Goal: Transaction & Acquisition: Purchase product/service

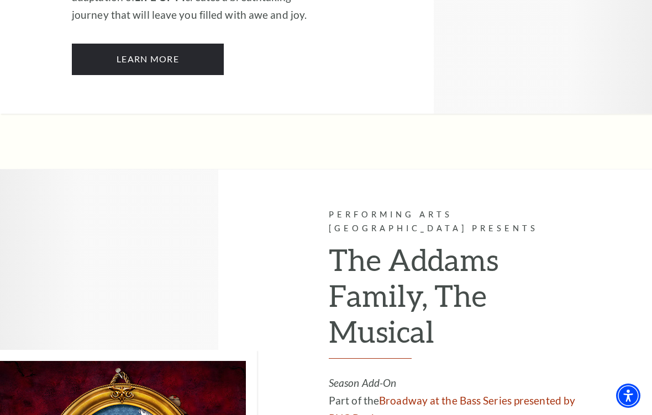
scroll to position [1846, 0]
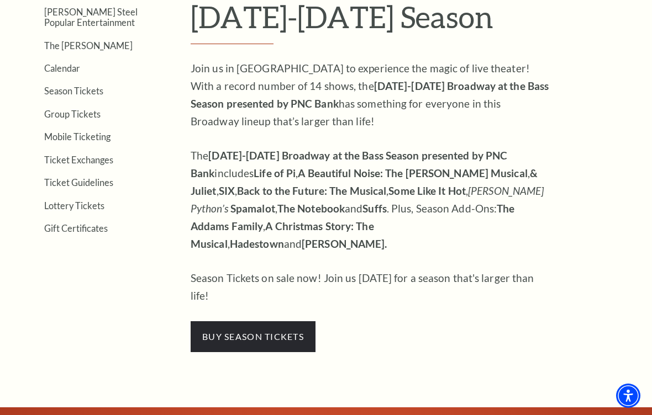
scroll to position [322, 0]
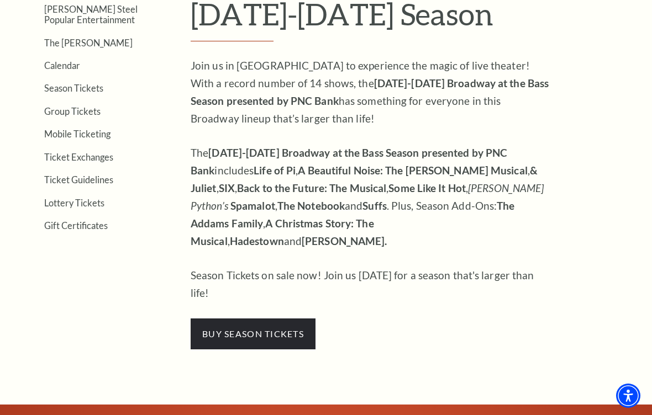
click at [267, 319] on span "buy season tickets" at bounding box center [253, 334] width 125 height 31
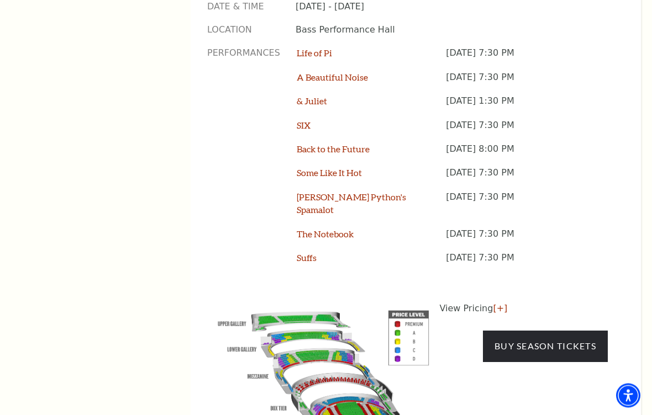
scroll to position [990, 0]
click at [494, 303] on link "[+]" at bounding box center [500, 308] width 14 height 10
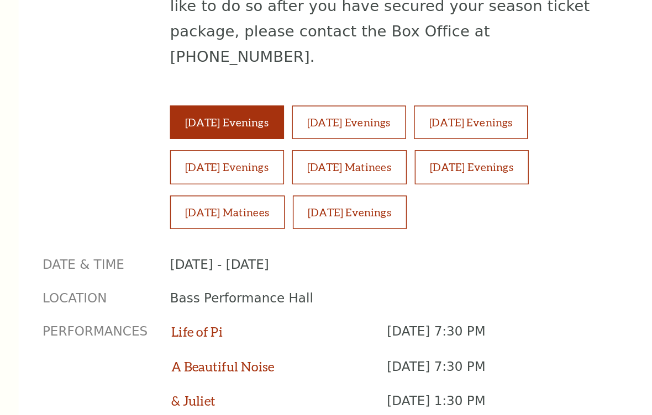
scroll to position [812, 0]
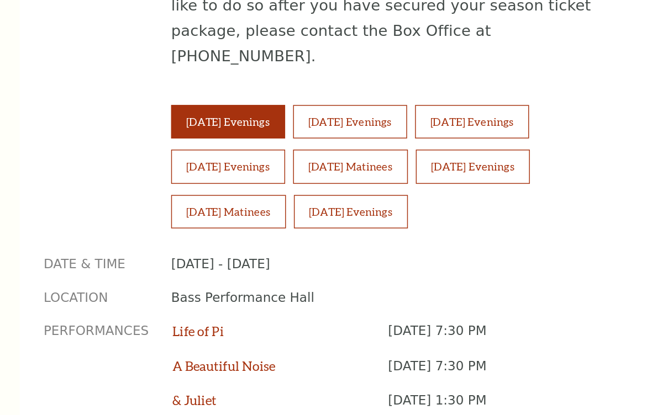
click at [296, 106] on button "Friday Evenings" at bounding box center [335, 117] width 79 height 23
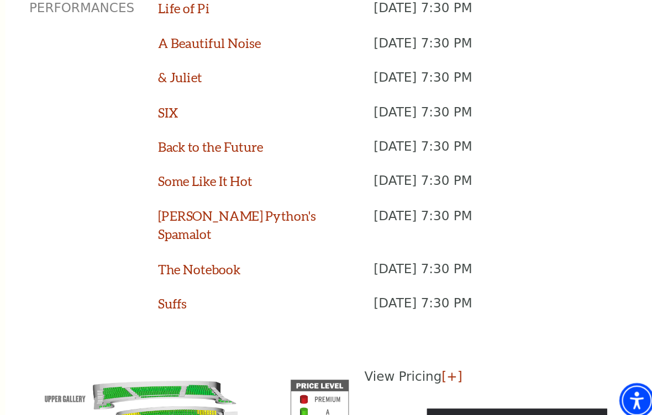
scroll to position [923, 0]
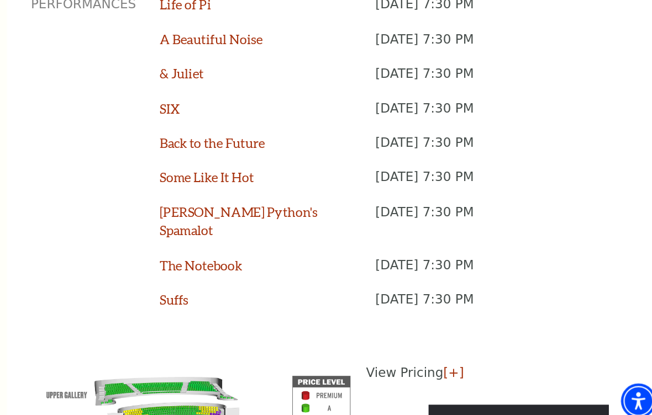
click at [493, 371] on link "[+]" at bounding box center [500, 376] width 14 height 10
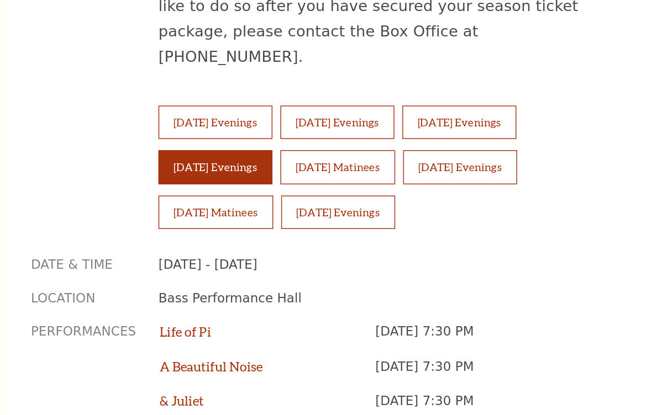
scroll to position [809, 0]
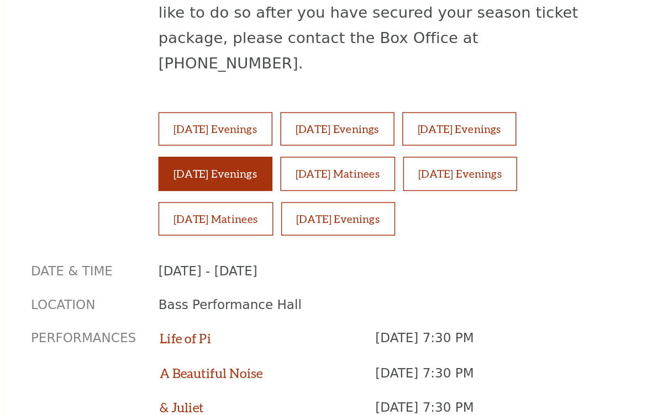
click at [191, 64] on div "2025-2026 Broadway at the Bass presented by PNC Bank To purchase season tickets…" at bounding box center [416, 109] width 450 height 1104
click at [296, 140] on button "Sunday Matinees" at bounding box center [336, 151] width 80 height 23
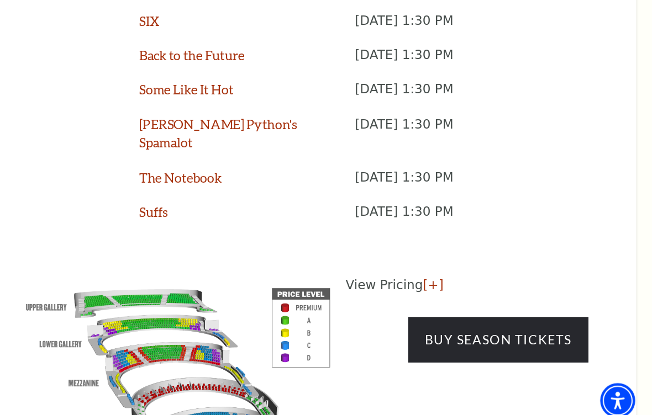
scroll to position [985, 0]
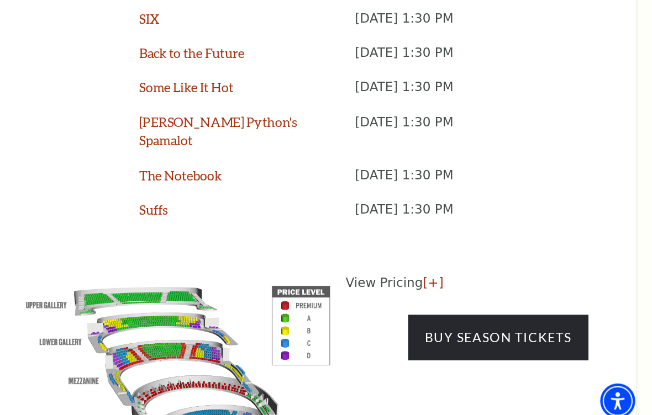
click at [493, 309] on link "[+]" at bounding box center [500, 314] width 14 height 10
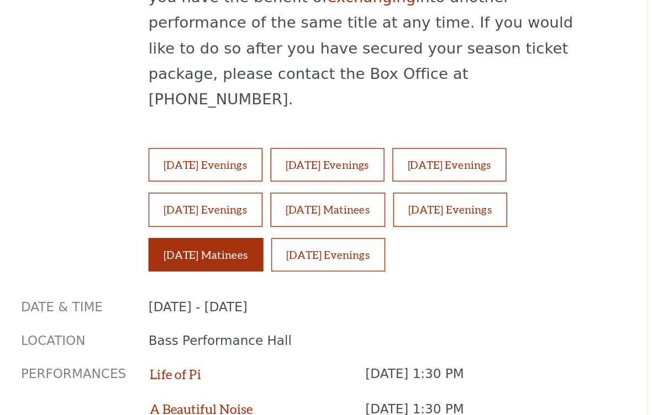
scroll to position [783, 0]
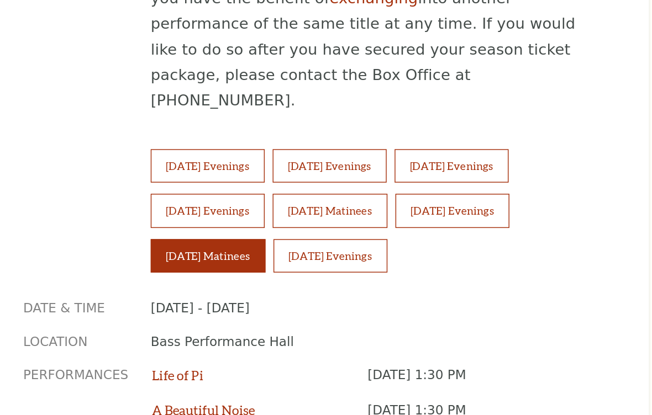
click at [381, 166] on button "Sunday Evenings" at bounding box center [420, 177] width 79 height 23
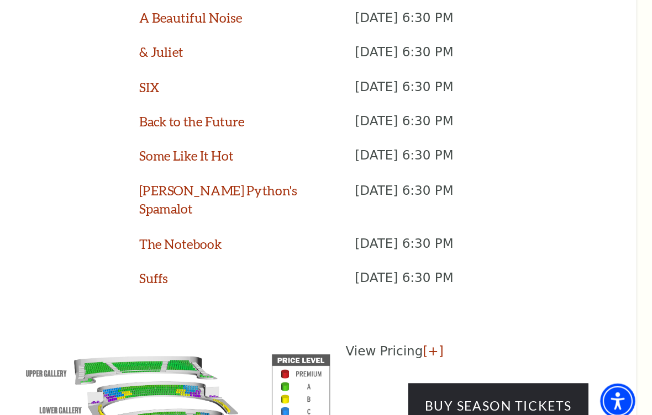
scroll to position [938, 0]
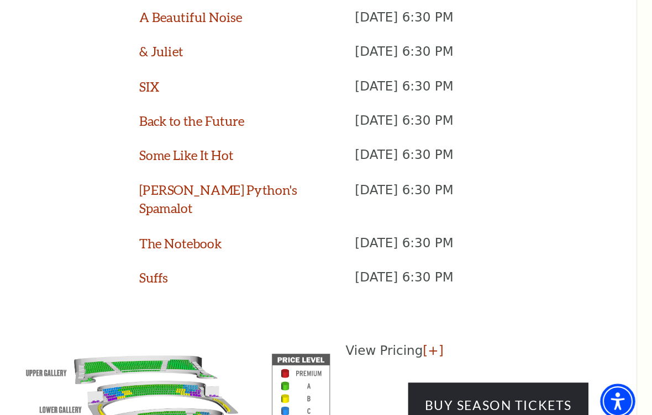
click at [493, 356] on link "[+]" at bounding box center [500, 361] width 14 height 10
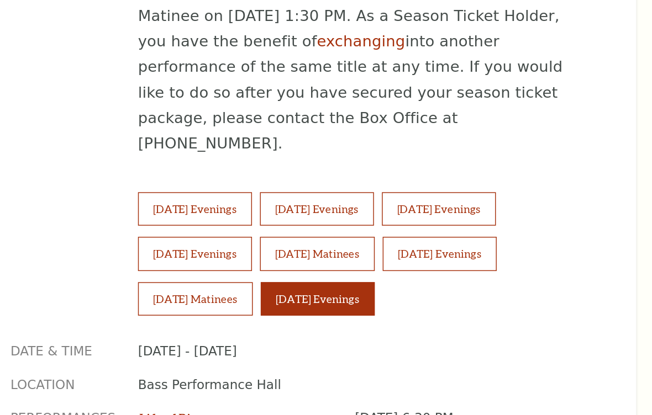
scroll to position [753, 0]
click at [465, 134] on button "Thursday Evenings" at bounding box center [504, 145] width 79 height 23
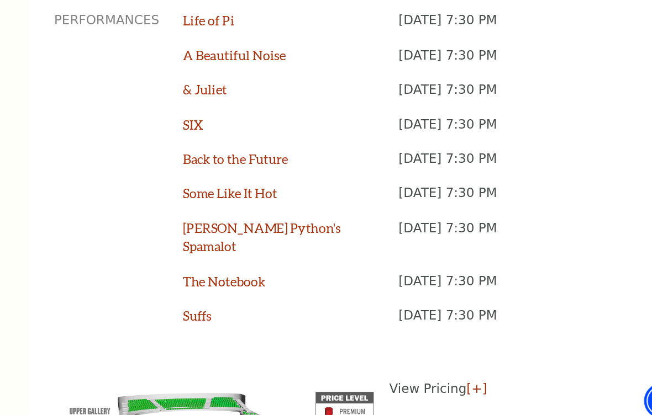
scroll to position [914, 0]
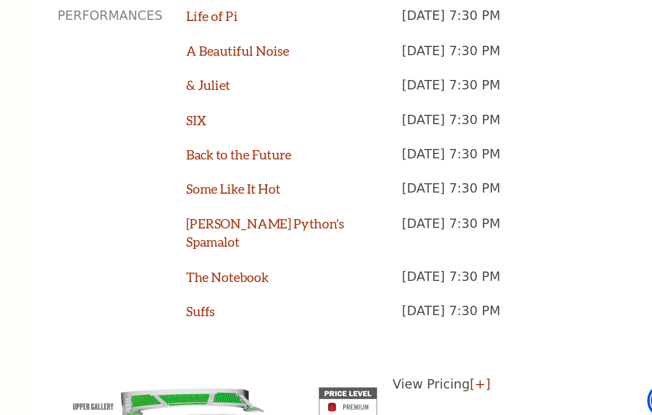
click at [493, 380] on link "[+]" at bounding box center [500, 385] width 14 height 10
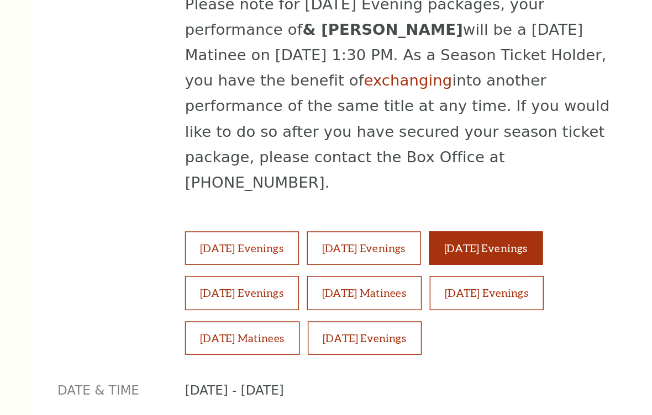
scroll to position [720, 0]
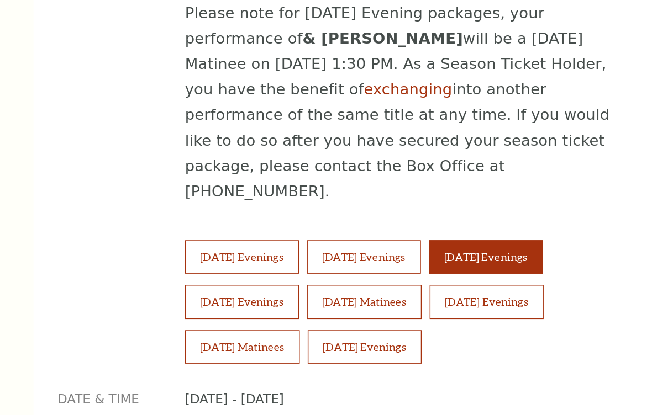
click at [380, 167] on button "Wednesday Evenings" at bounding box center [419, 178] width 79 height 23
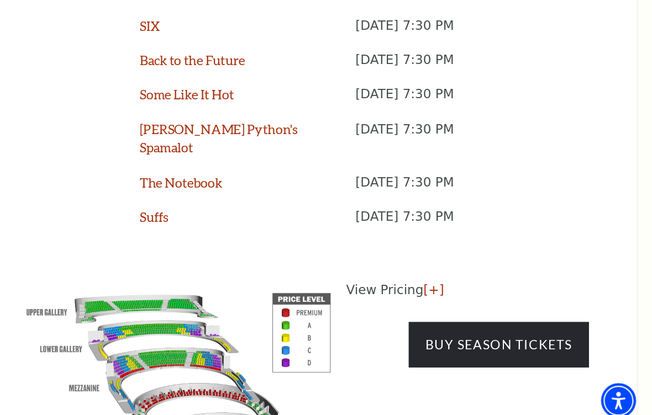
scroll to position [981, 0]
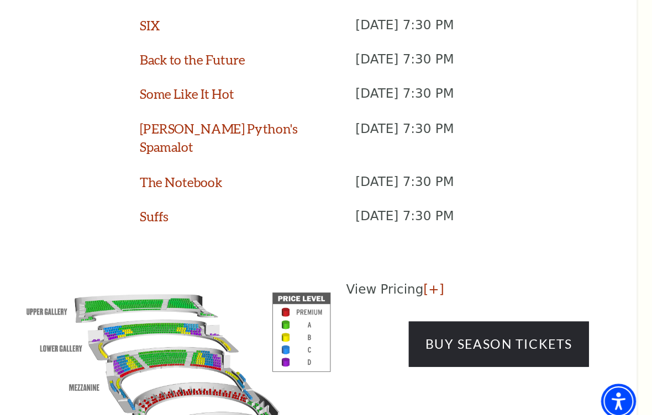
click at [493, 313] on link "[+]" at bounding box center [500, 318] width 14 height 10
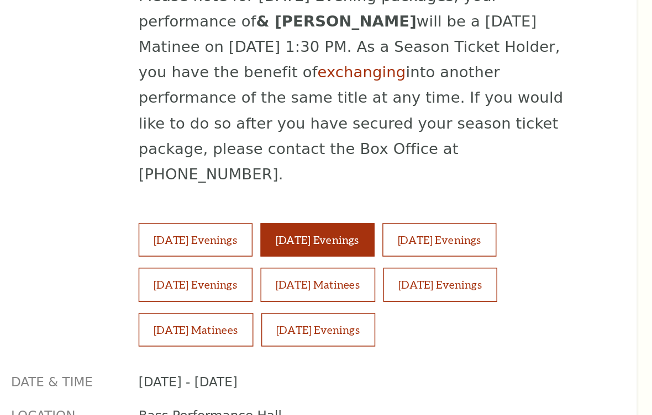
scroll to position [725, 0]
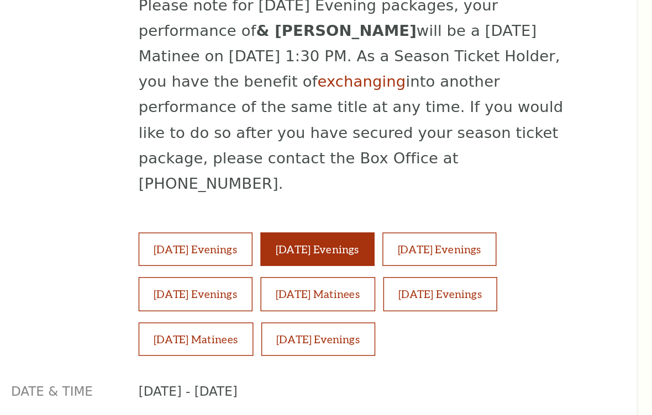
click at [380, 192] on button "Saturday Matinees" at bounding box center [420, 203] width 80 height 23
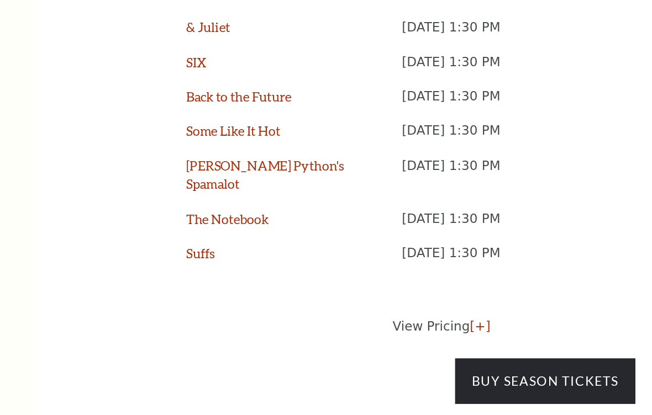
scroll to position [1072, 0]
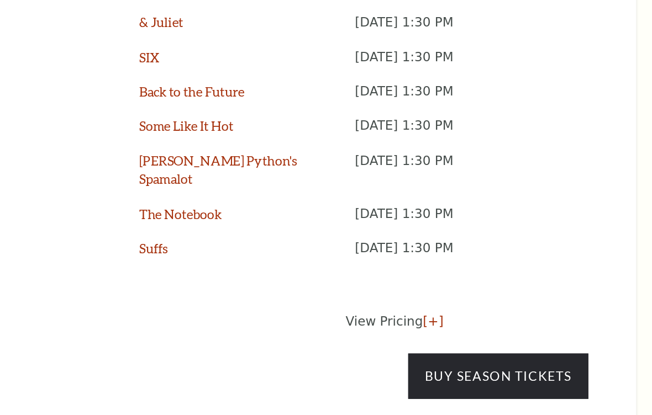
click at [493, 222] on link "[+]" at bounding box center [500, 227] width 14 height 10
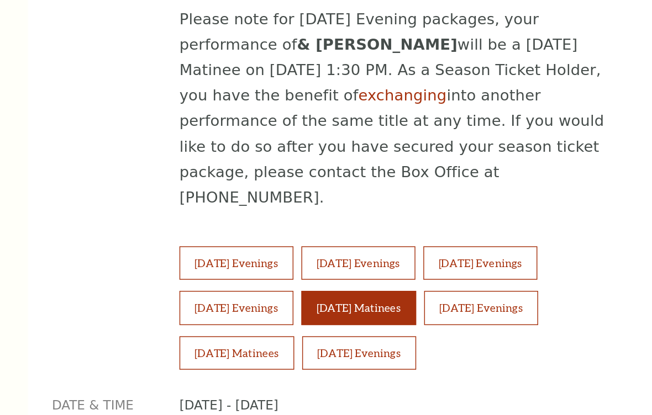
scroll to position [715, 0]
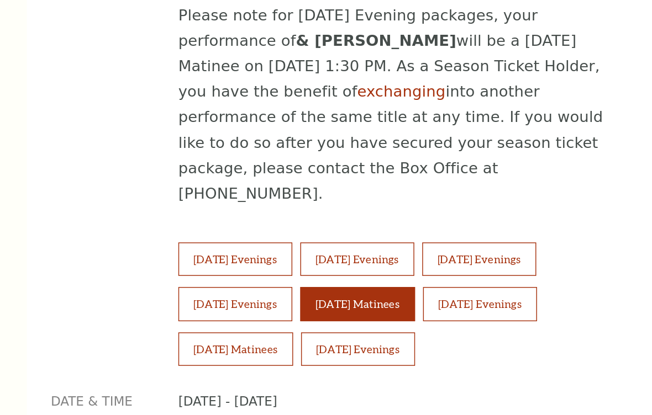
click at [465, 202] on button "Saturday Evenings" at bounding box center [504, 213] width 79 height 23
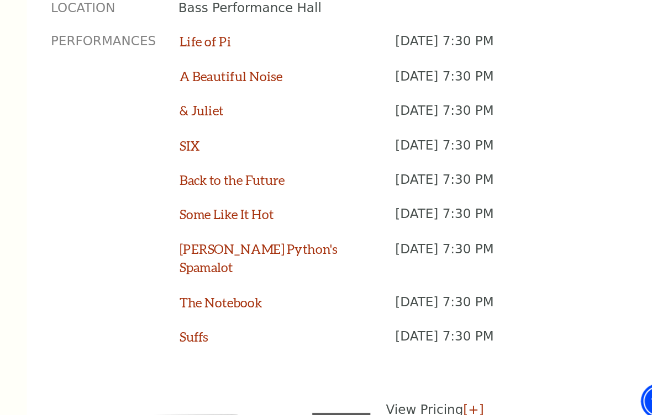
scroll to position [916, 0]
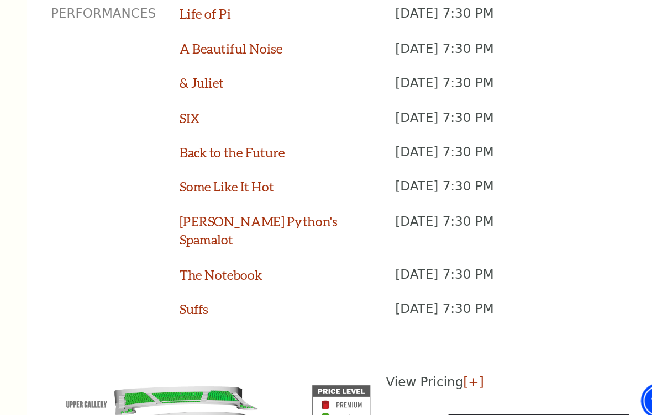
click at [493, 378] on link "[+]" at bounding box center [500, 383] width 14 height 10
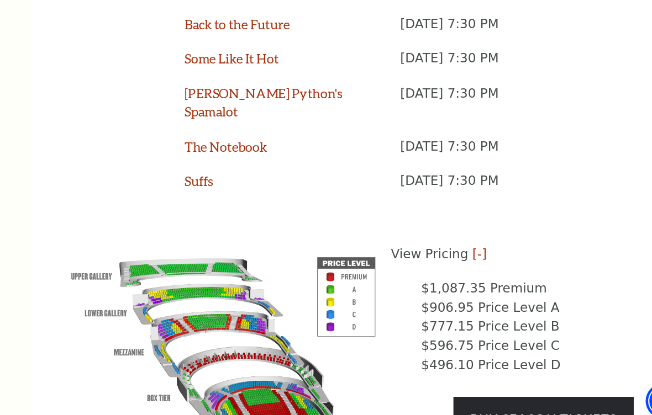
scroll to position [1006, 0]
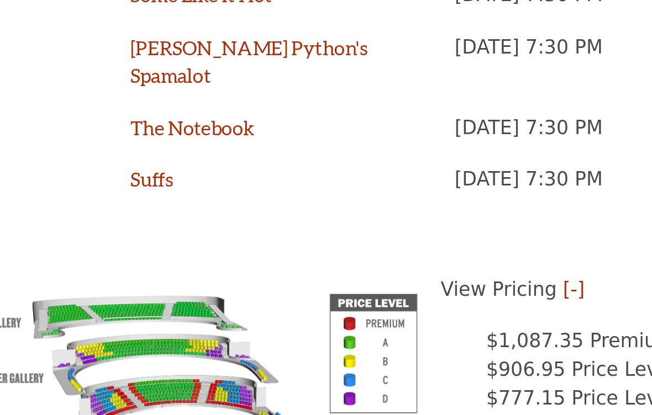
click at [207, 287] on img at bounding box center [323, 364] width 233 height 155
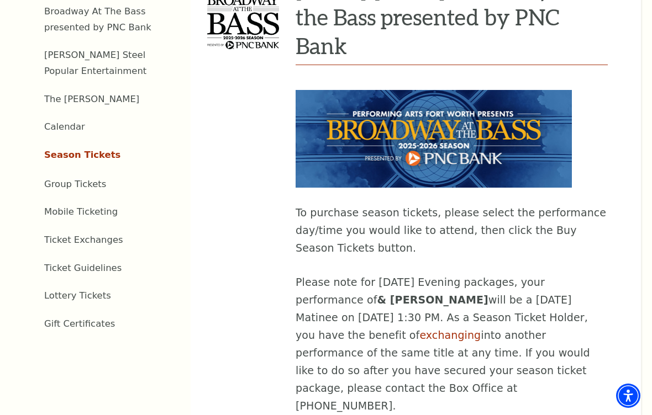
scroll to position [447, 0]
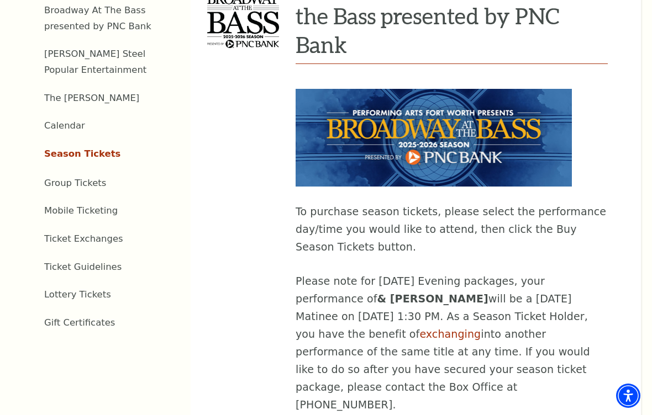
click at [50, 294] on link "Lottery Tickets" at bounding box center [77, 294] width 67 height 10
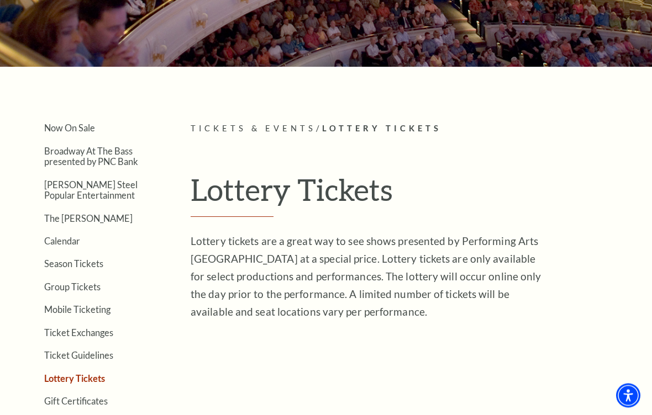
scroll to position [134, 0]
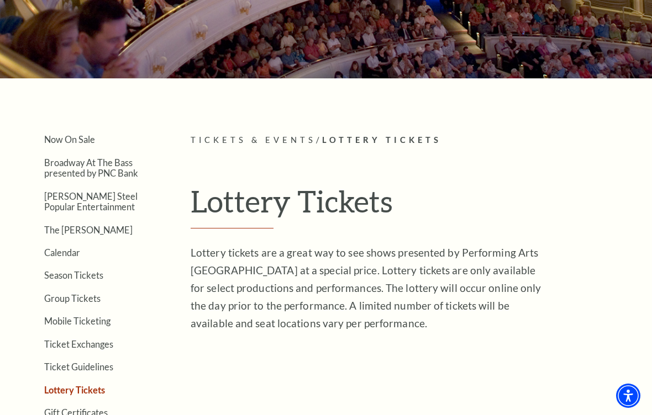
click at [63, 144] on link "Now On Sale" at bounding box center [69, 139] width 51 height 10
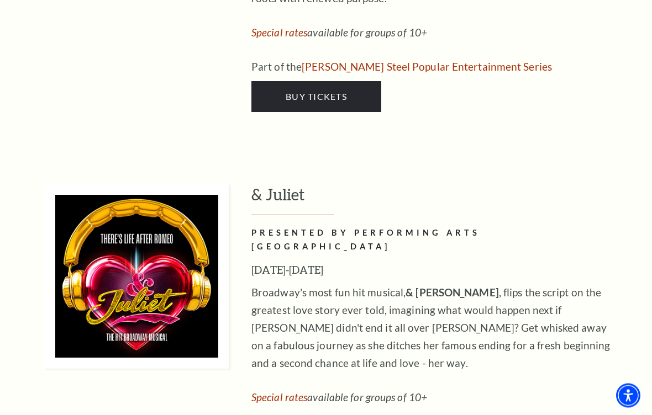
scroll to position [3609, 0]
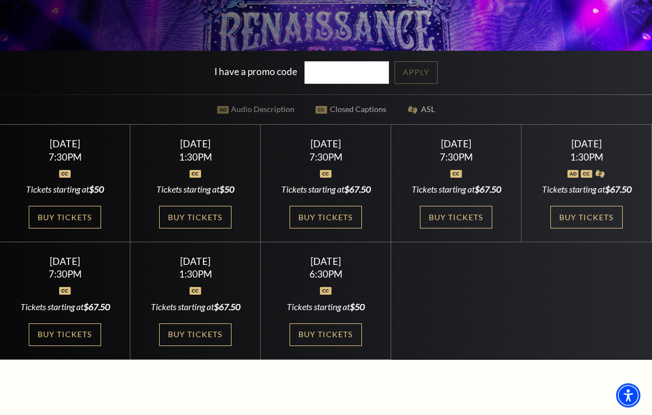
scroll to position [270, 0]
click at [460, 220] on link "Buy Tickets" at bounding box center [456, 217] width 72 height 23
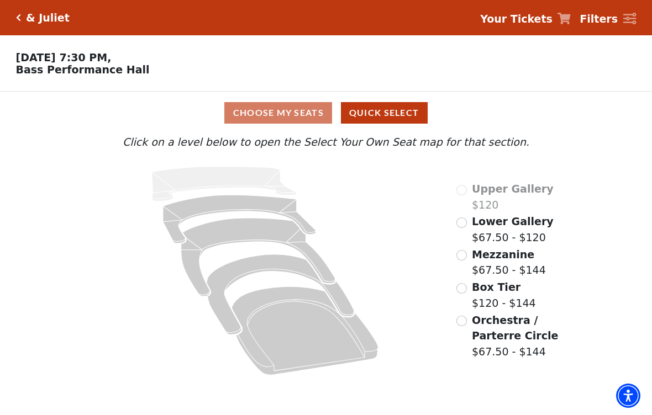
click at [459, 260] on input "Mezzanine$67.50 - $144\a" at bounding box center [461, 255] width 10 height 10
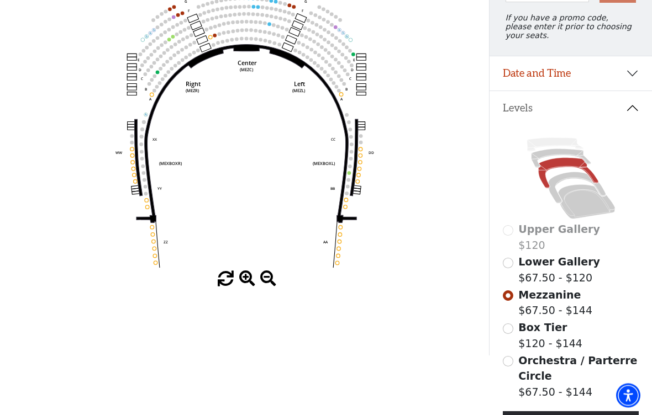
scroll to position [149, 0]
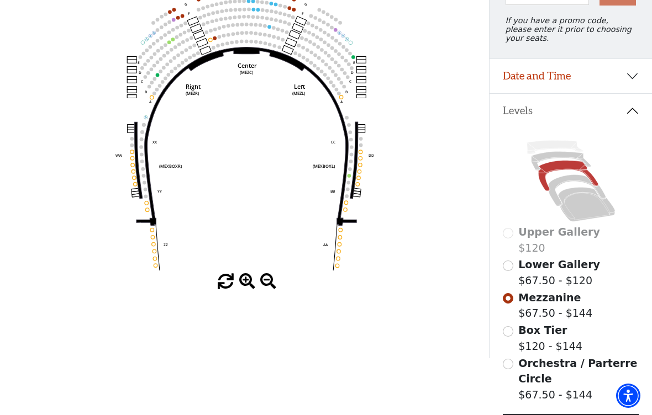
click at [504, 333] on input "Box Tier$120 - $144\a" at bounding box center [508, 331] width 10 height 10
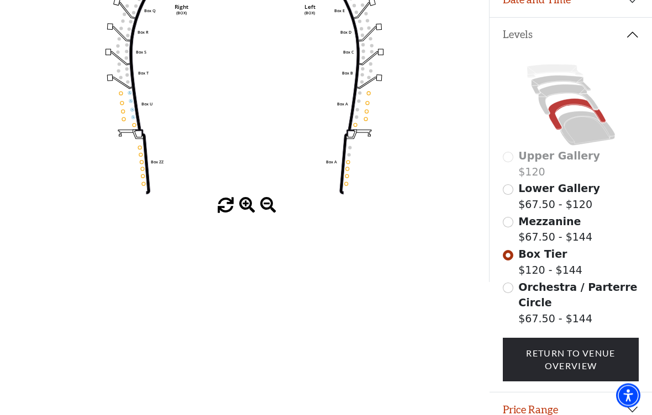
scroll to position [232, 0]
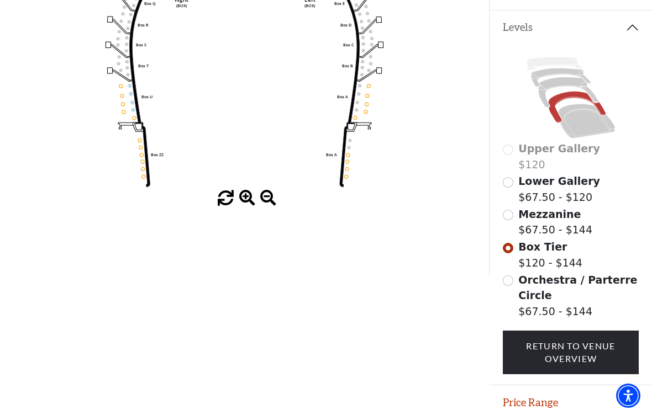
click at [505, 284] on input "Orchestra / Parterre Circle$67.50 - $144\a" at bounding box center [508, 281] width 10 height 10
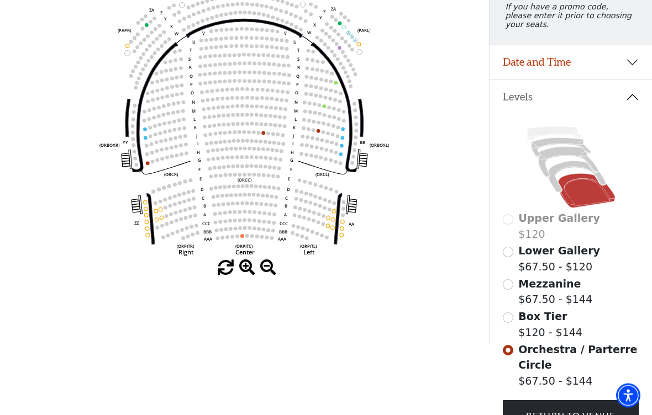
scroll to position [153, 0]
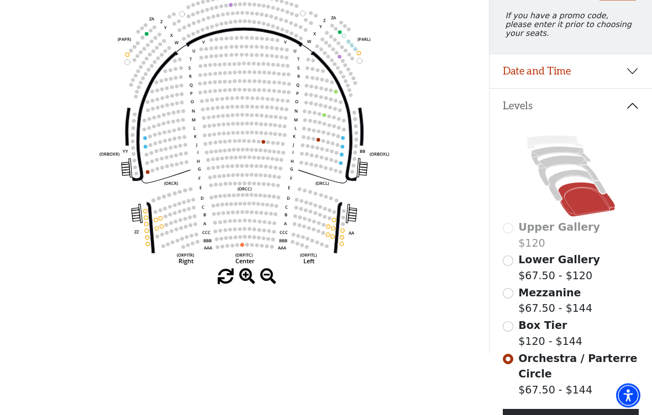
click at [508, 265] on input "Lower Gallery$67.50 - $120\a" at bounding box center [508, 261] width 10 height 10
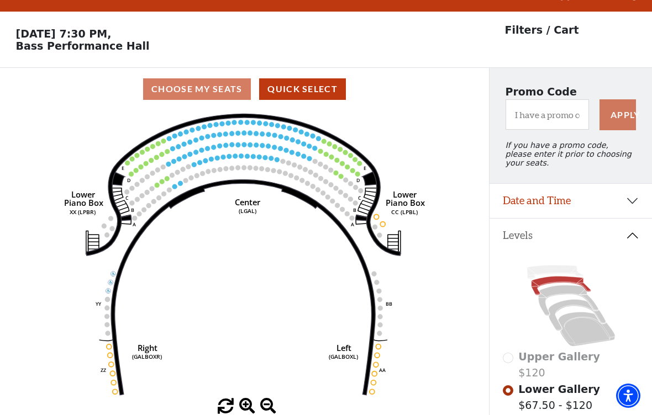
scroll to position [51, 0]
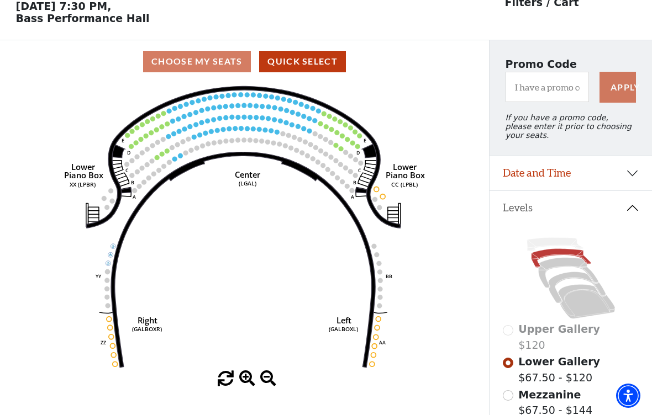
click at [464, 360] on icon "Right (GALBOXR) E D C B A E D C B A YY ZZ Left (GALBOXL) BB AA Center Lower Pia…" at bounding box center [244, 227] width 440 height 288
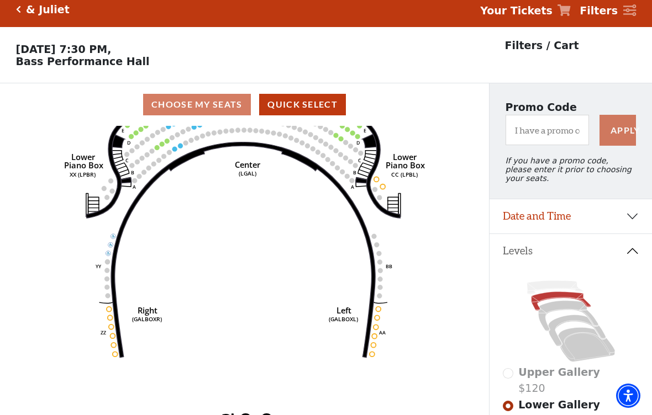
scroll to position [7, 0]
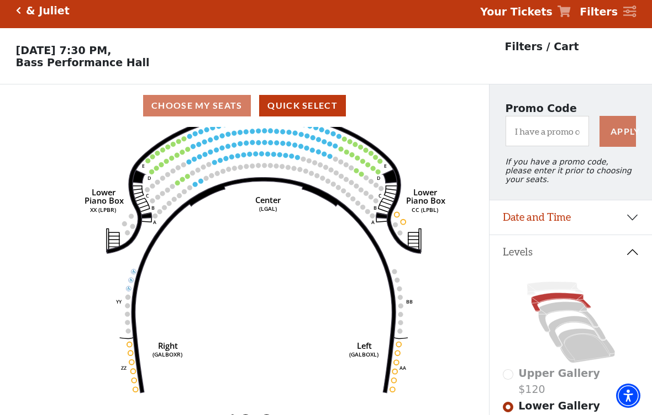
click at [19, 9] on icon "Click here to go back to filters" at bounding box center [18, 11] width 5 height 8
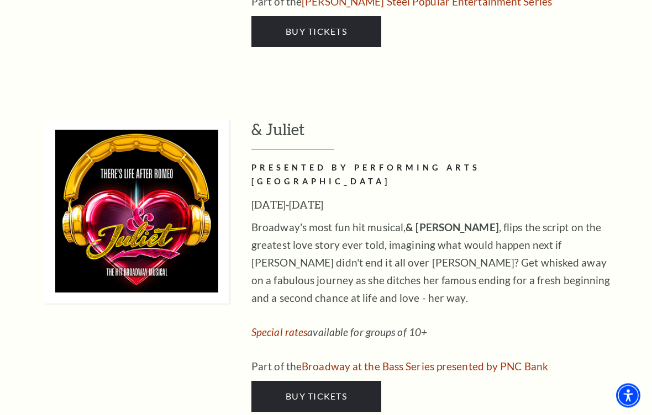
scroll to position [3676, 0]
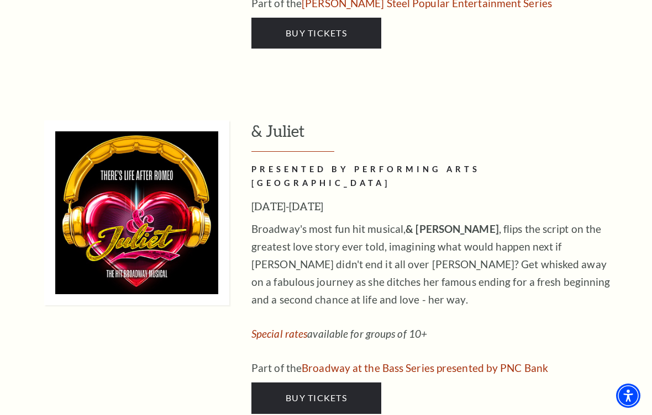
click at [318, 393] on span "Buy Tickets" at bounding box center [316, 398] width 61 height 10
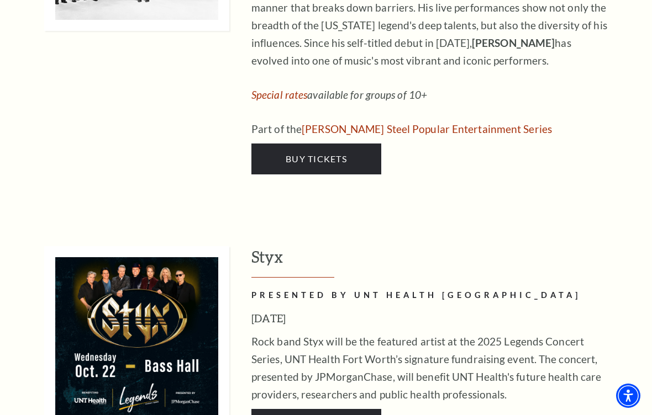
scroll to position [2010, 0]
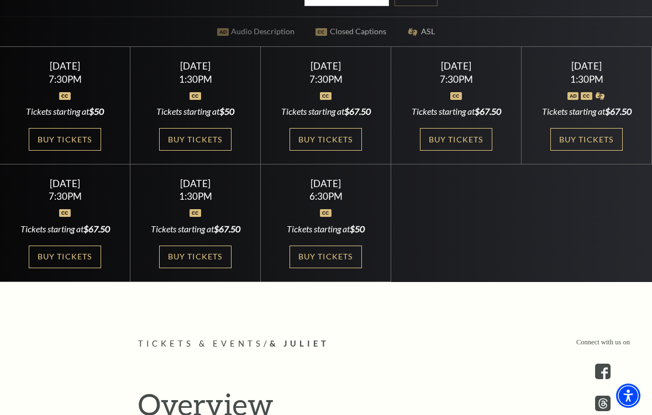
scroll to position [363, 0]
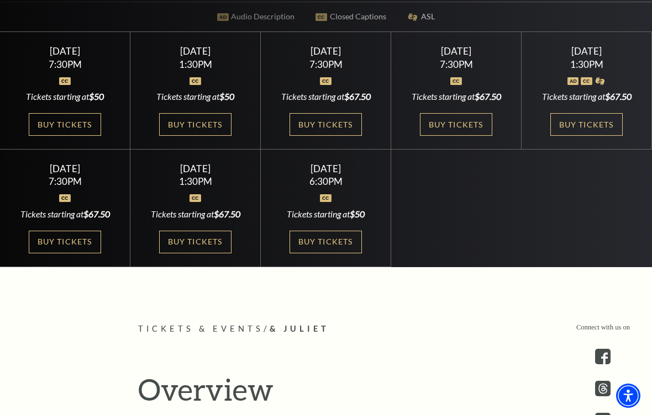
click at [202, 250] on link "Buy Tickets" at bounding box center [195, 242] width 72 height 23
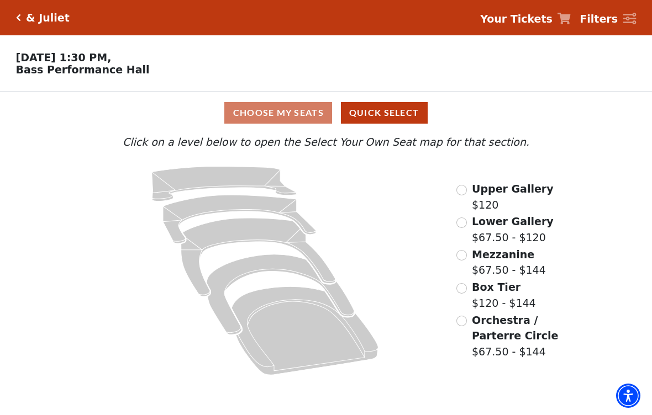
click at [461, 258] on input "Mezzanine$67.50 - $144\a" at bounding box center [461, 255] width 10 height 10
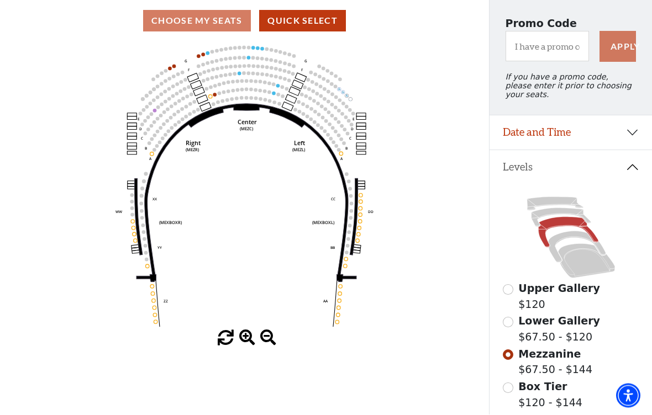
scroll to position [129, 0]
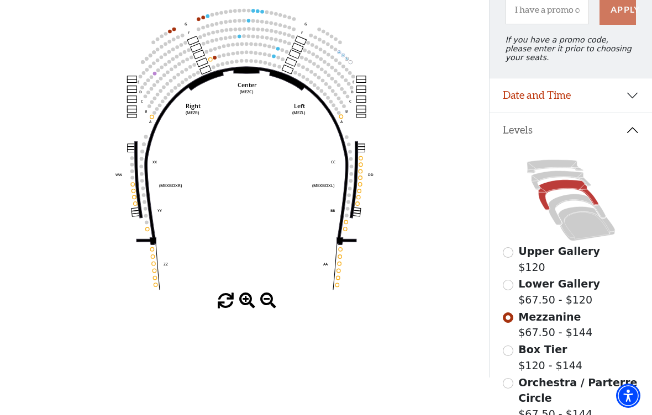
click at [509, 356] on input "Box Tier$120 - $144\a" at bounding box center [508, 351] width 10 height 10
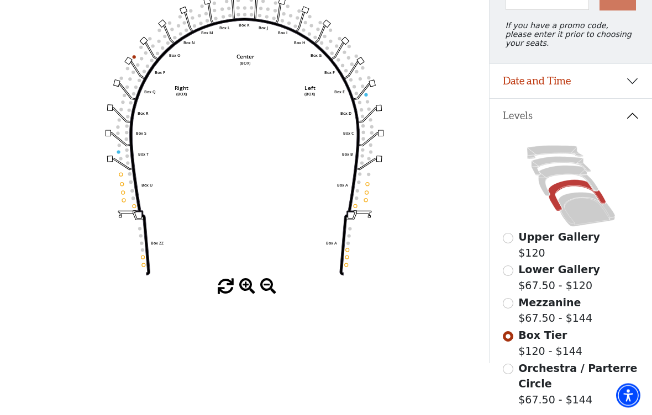
scroll to position [144, 0]
click at [508, 375] on input "Orchestra / Parterre Circle$67.50 - $144\a" at bounding box center [508, 369] width 10 height 10
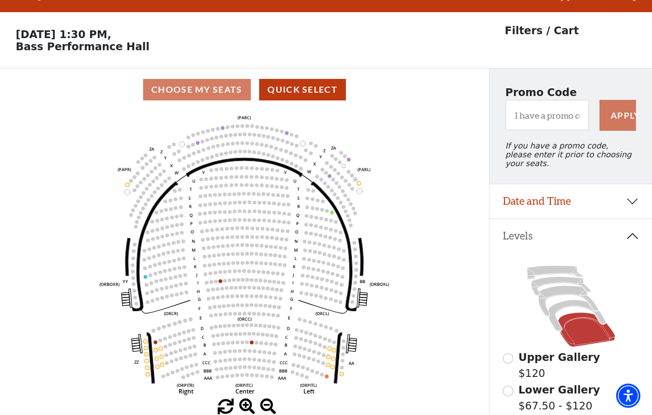
scroll to position [51, 0]
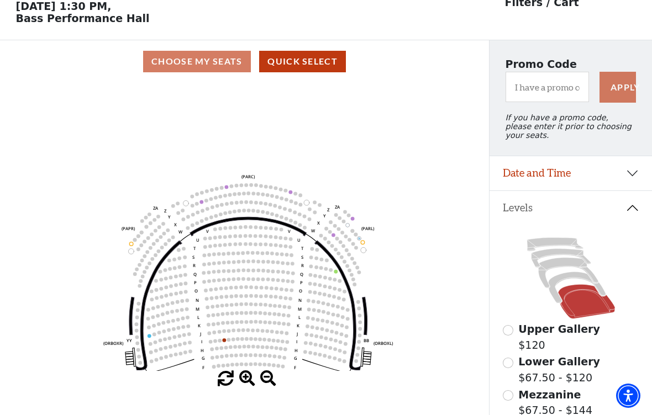
click at [379, 257] on icon "Left (ORPITL) Right (ORPITR) Center (ORPITC) ZZ AA YY BB ZA ZA (ORCL) (ORCR) (O…" at bounding box center [244, 227] width 440 height 288
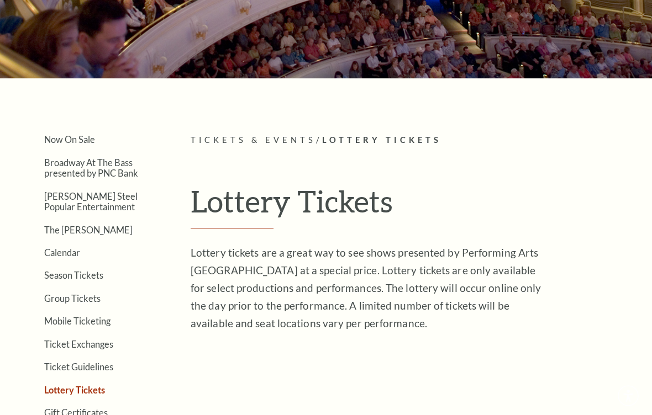
scroll to position [134, 0]
click at [61, 278] on link "Season Tickets" at bounding box center [73, 275] width 59 height 10
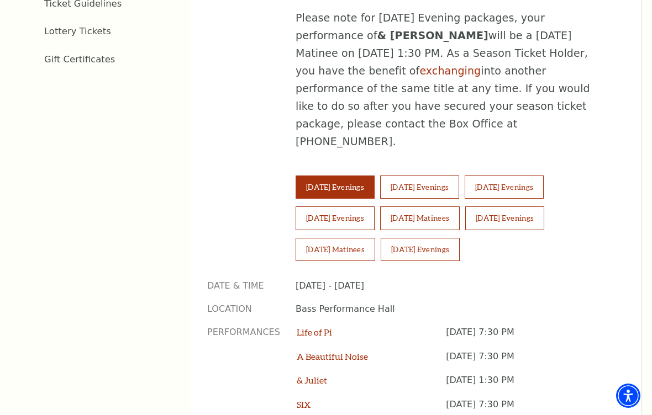
scroll to position [714, 0]
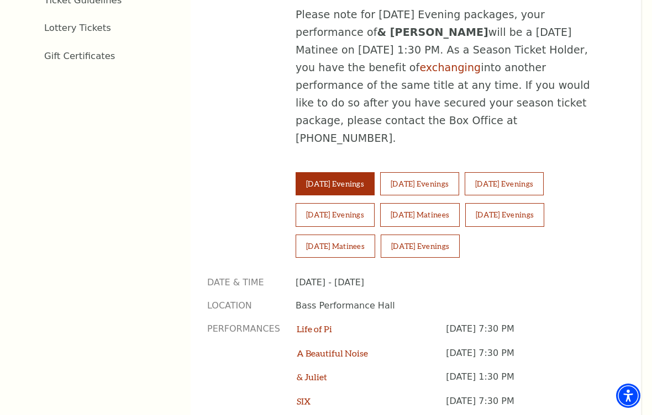
click at [303, 203] on button "[DATE] Evenings" at bounding box center [335, 214] width 79 height 23
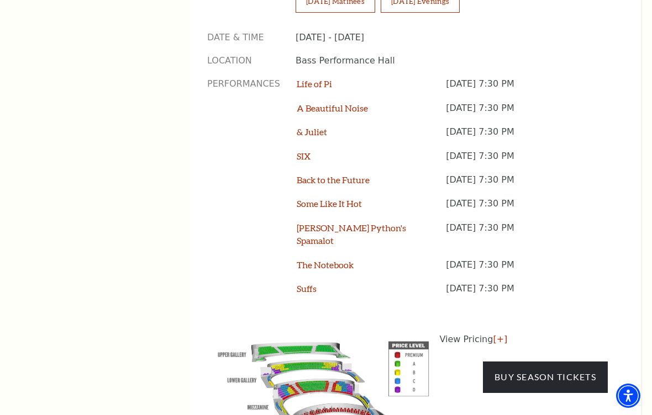
scroll to position [964, 0]
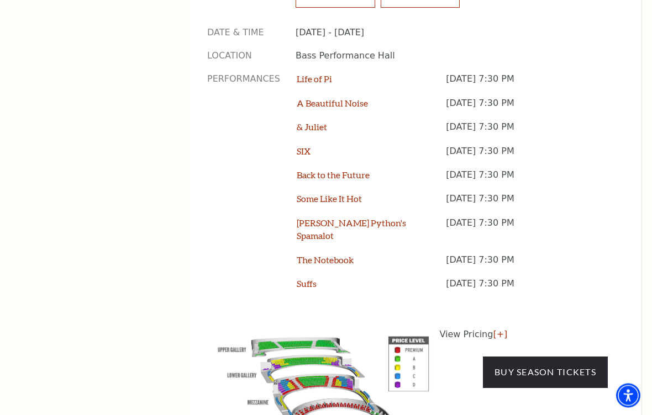
click at [560, 357] on link "Buy Season Tickets" at bounding box center [545, 372] width 125 height 31
click at [496, 330] on link "[+]" at bounding box center [500, 335] width 14 height 10
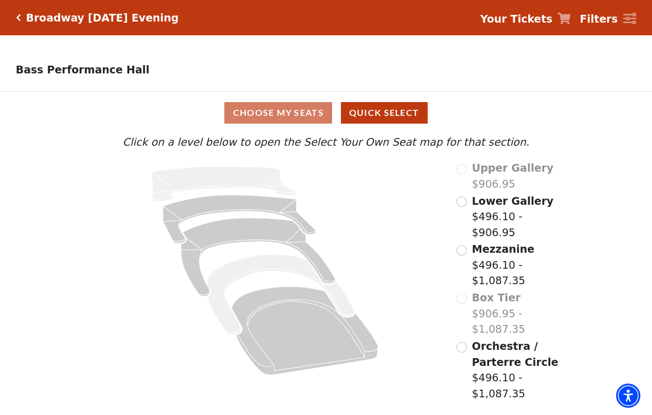
click at [464, 245] on input "Mezzanine$496.10 - $1,087.35\a" at bounding box center [461, 250] width 10 height 10
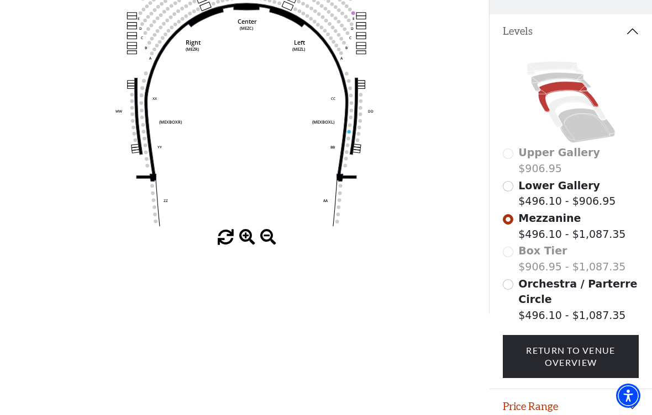
scroll to position [191, 0]
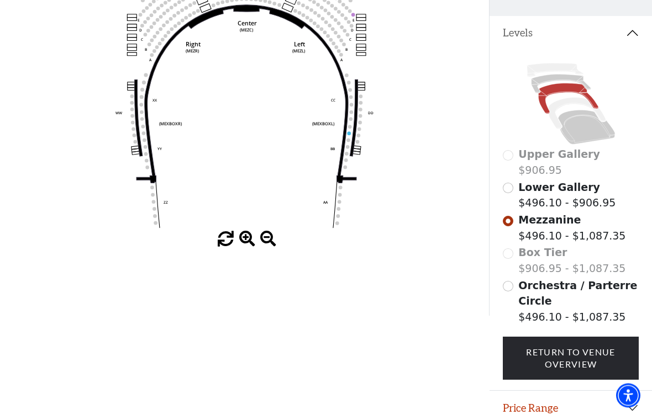
click at [589, 363] on link "Return To Venue Overview" at bounding box center [571, 360] width 136 height 44
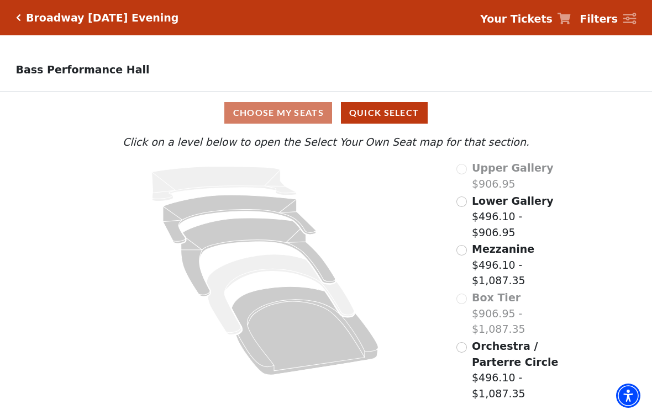
click at [19, 20] on icon "Click here to go back to filters" at bounding box center [18, 18] width 5 height 8
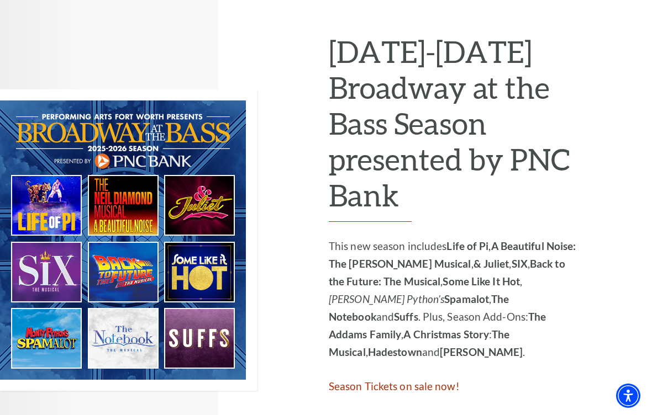
scroll to position [540, 0]
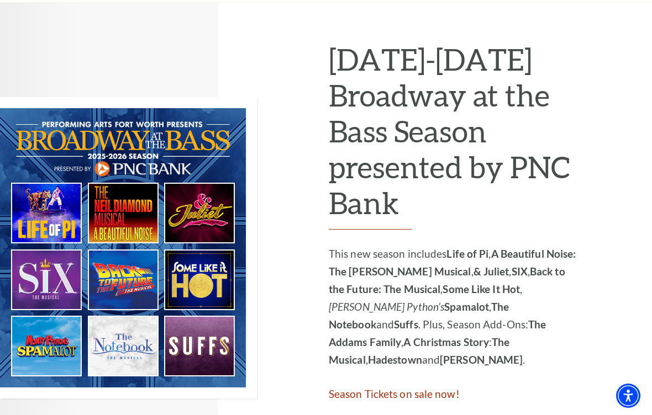
click at [389, 388] on span "Season Tickets on sale now!" at bounding box center [394, 394] width 131 height 13
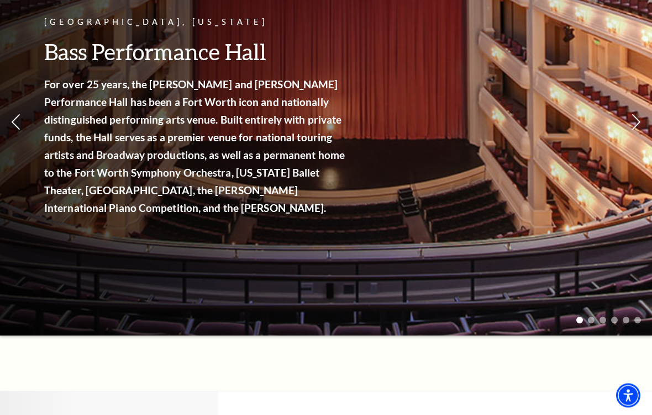
scroll to position [0, 0]
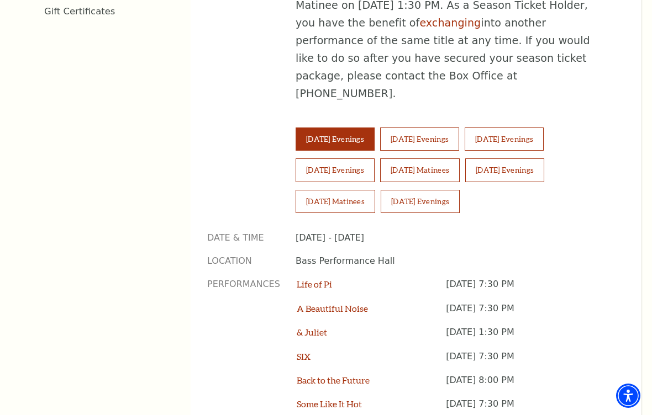
scroll to position [747, 0]
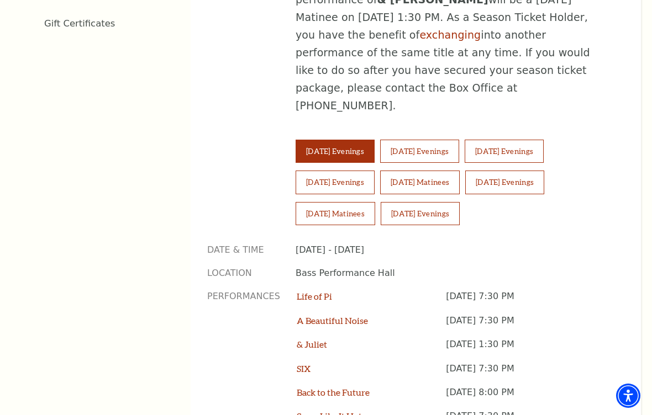
click at [544, 140] on button "Thursday Evenings" at bounding box center [504, 151] width 79 height 23
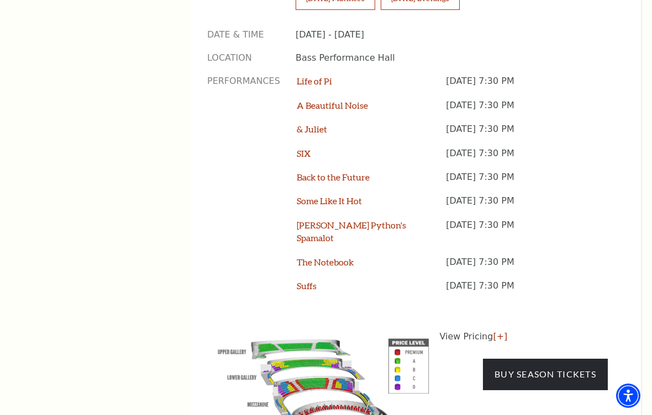
scroll to position [966, 0]
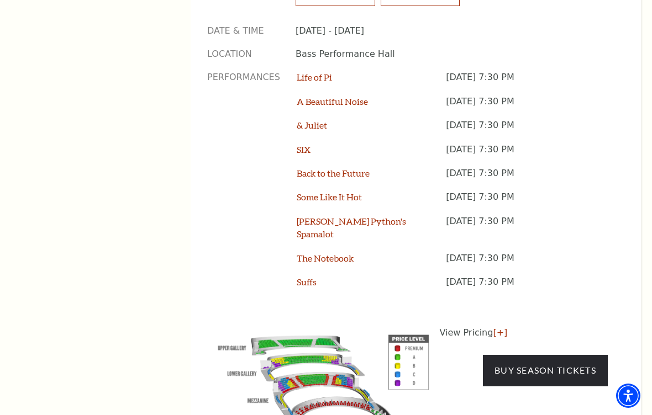
click at [539, 355] on link "Buy Season Tickets" at bounding box center [545, 370] width 125 height 31
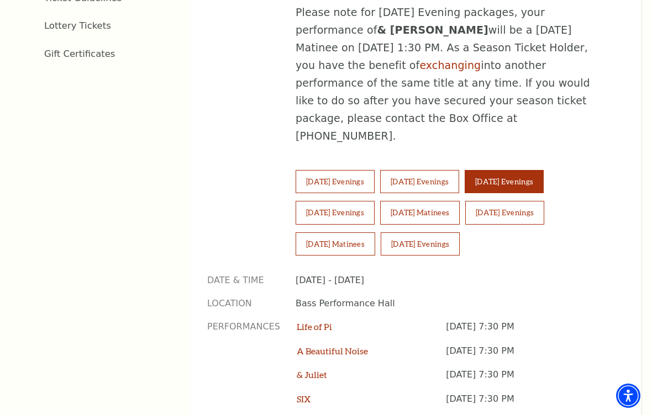
scroll to position [712, 0]
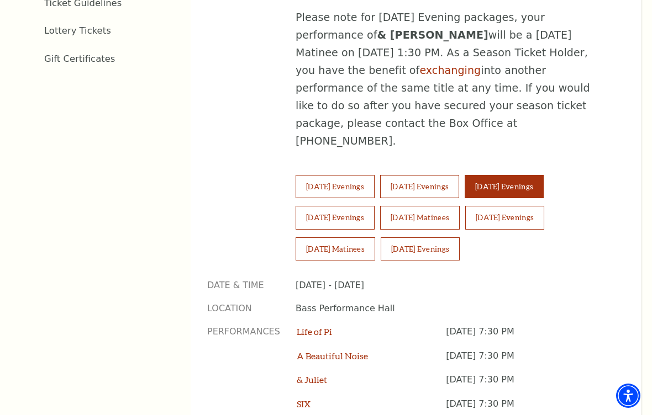
click at [417, 175] on button "Wednesday Evenings" at bounding box center [419, 186] width 79 height 23
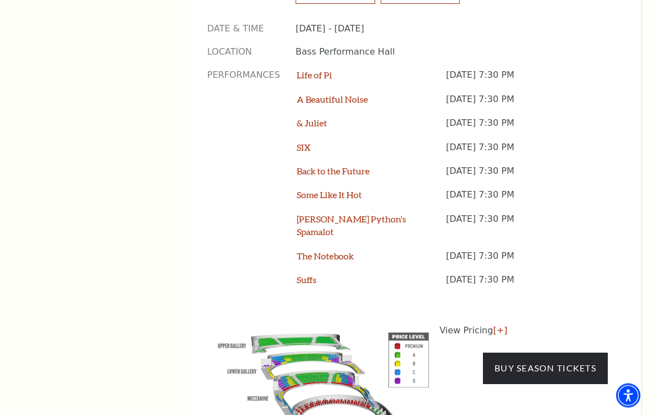
scroll to position [969, 0]
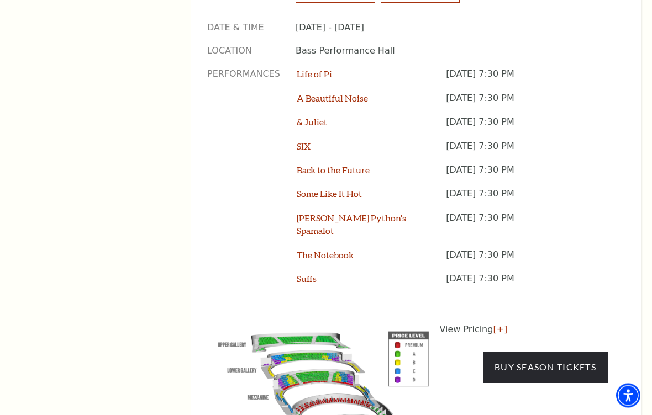
click at [549, 352] on link "Buy Season Tickets" at bounding box center [545, 367] width 125 height 31
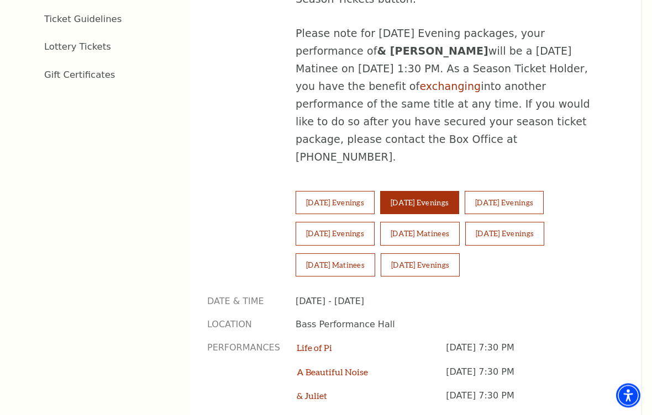
scroll to position [681, 0]
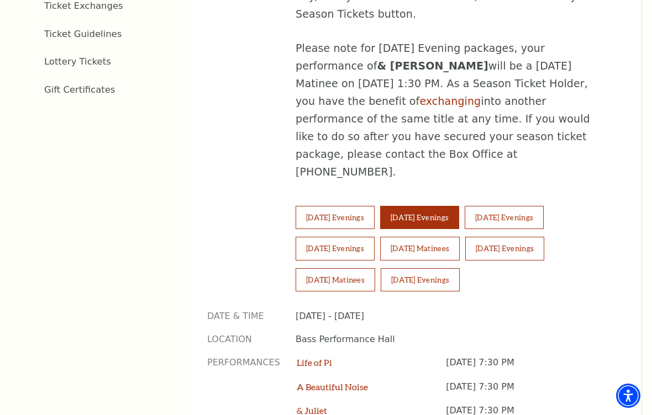
click at [330, 206] on button "Tuesday Evenings" at bounding box center [335, 217] width 79 height 23
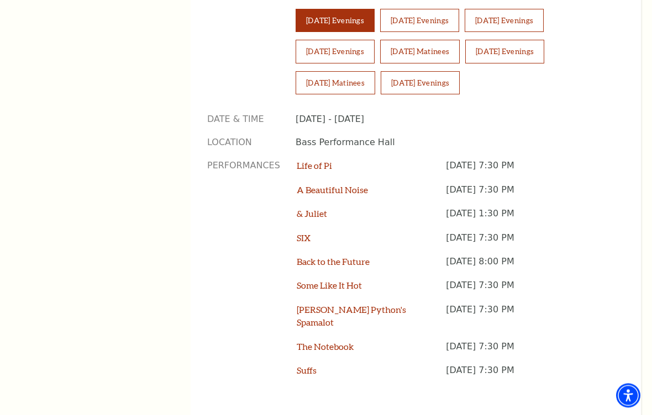
scroll to position [883, 0]
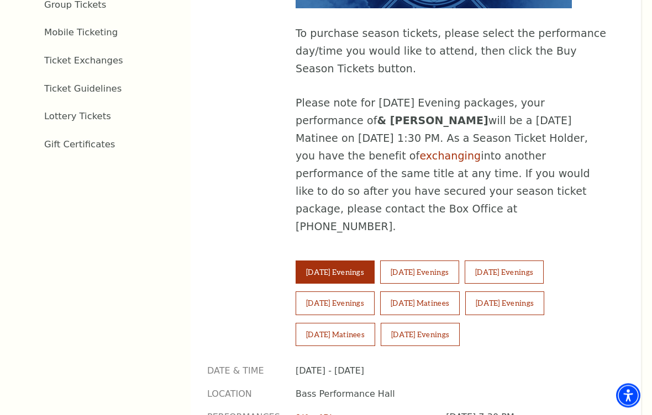
click at [438, 324] on button "Sunday Evenings" at bounding box center [420, 335] width 79 height 23
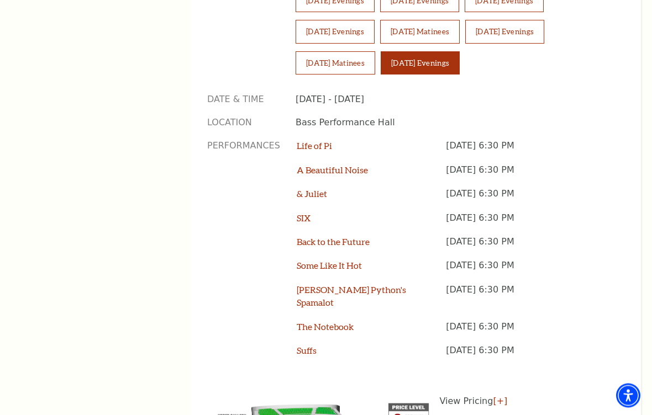
scroll to position [904, 0]
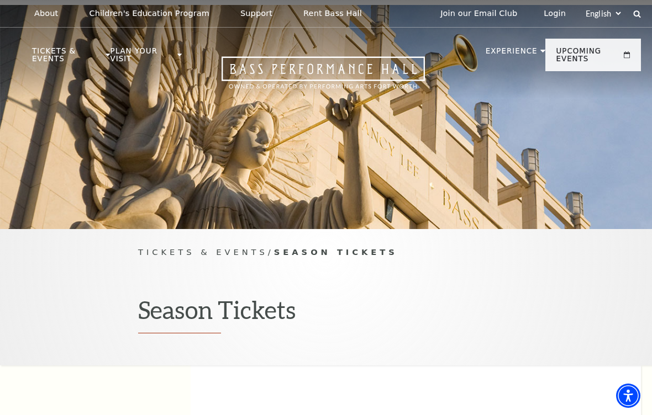
scroll to position [918, 0]
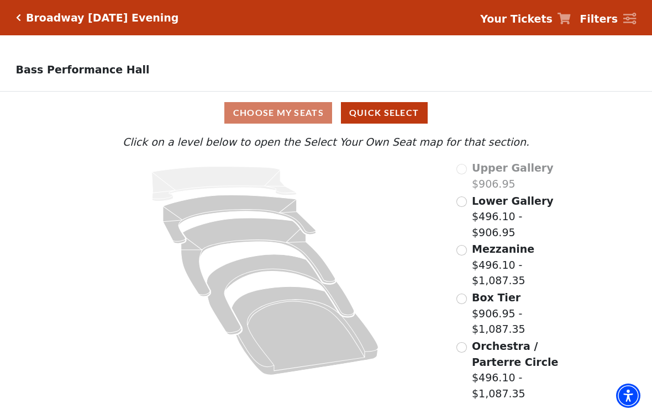
click at [460, 245] on input "Mezzanine$496.10 - $1,087.35\a" at bounding box center [461, 250] width 10 height 10
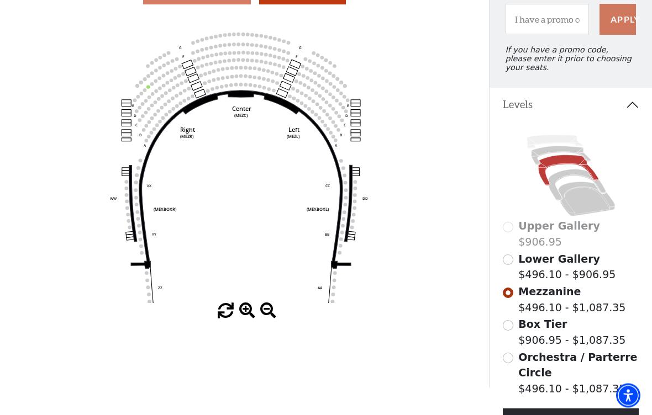
scroll to position [119, 0]
click at [504, 328] on input "Box Tier$906.95 - $1,087.35\a" at bounding box center [508, 325] width 10 height 10
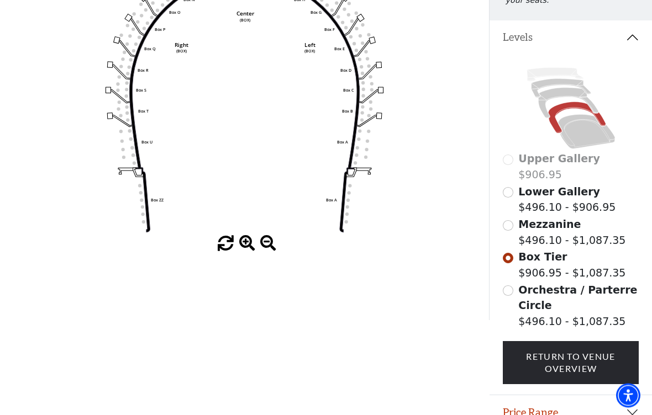
scroll to position [193, 0]
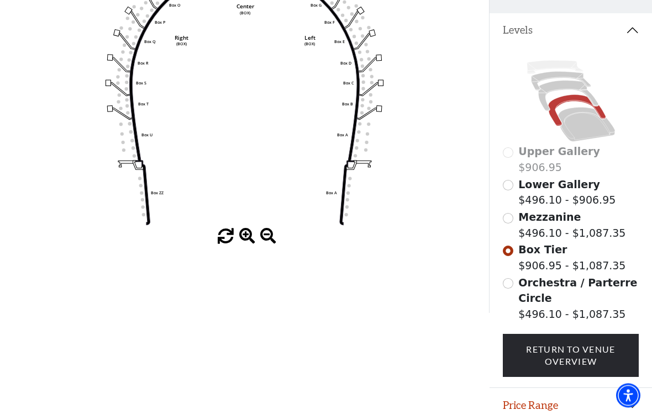
click at [509, 287] on input "Orchestra / Parterre Circle$496.10 - $1,087.35\a" at bounding box center [508, 284] width 10 height 10
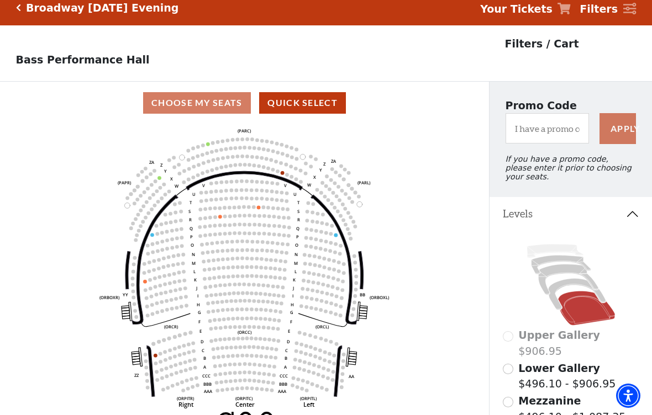
scroll to position [0, 0]
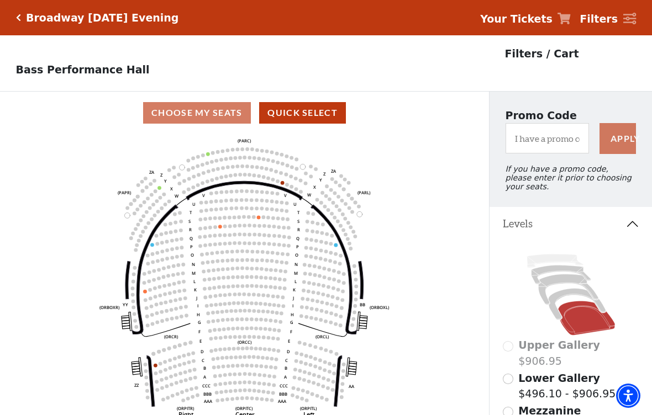
click at [19, 18] on icon "Click here to go back to filters" at bounding box center [18, 18] width 5 height 8
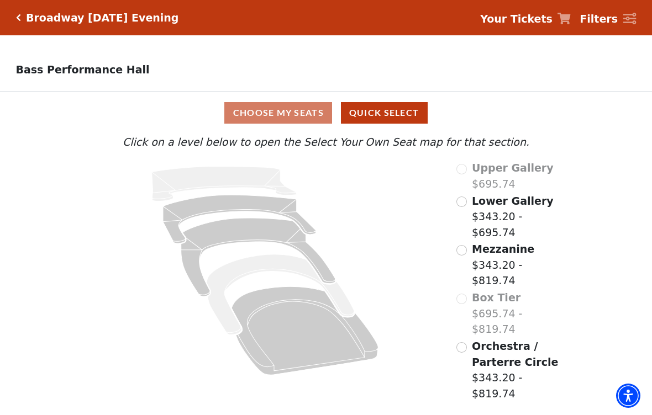
click at [460, 256] on input "Mezzanine$343.20 - $819.74\a" at bounding box center [461, 250] width 10 height 10
click at [458, 256] on input "Mezzanine$343.20 - $819.74\a" at bounding box center [461, 250] width 10 height 10
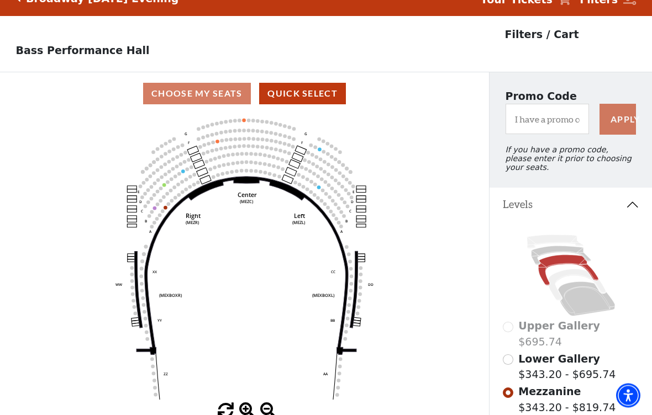
scroll to position [51, 0]
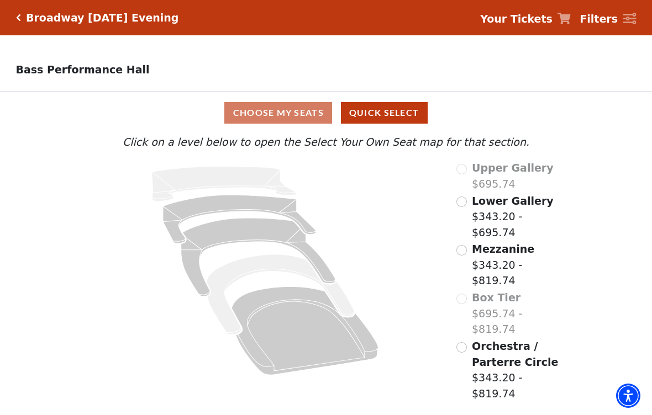
click at [461, 256] on input "Mezzanine$343.20 - $819.74\a" at bounding box center [461, 250] width 10 height 10
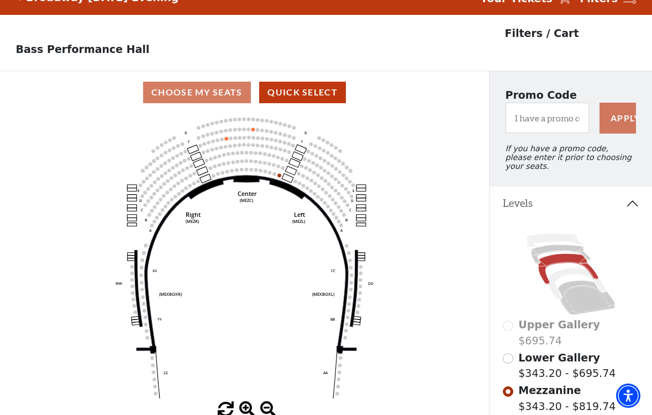
scroll to position [51, 0]
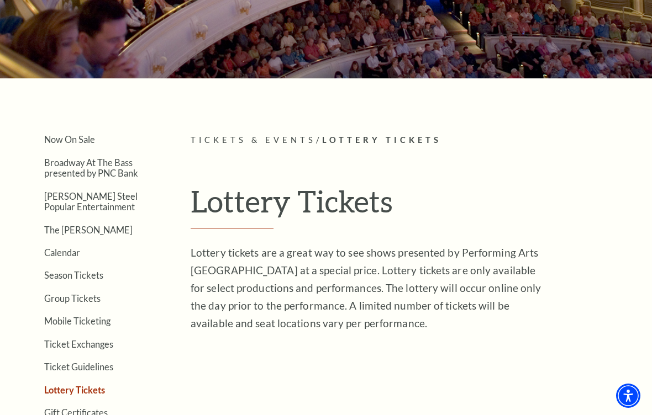
click at [61, 144] on link "Now On Sale" at bounding box center [69, 139] width 51 height 10
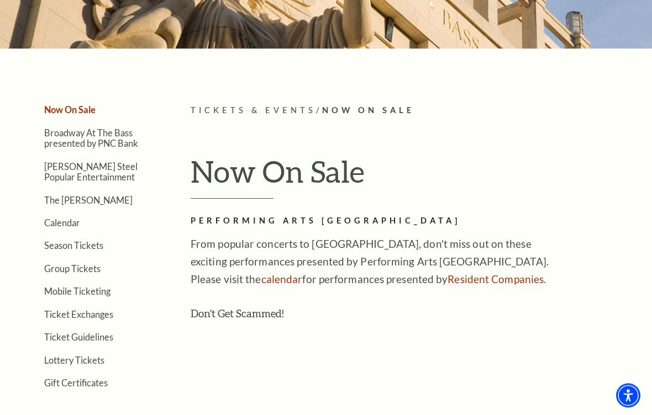
scroll to position [168, 0]
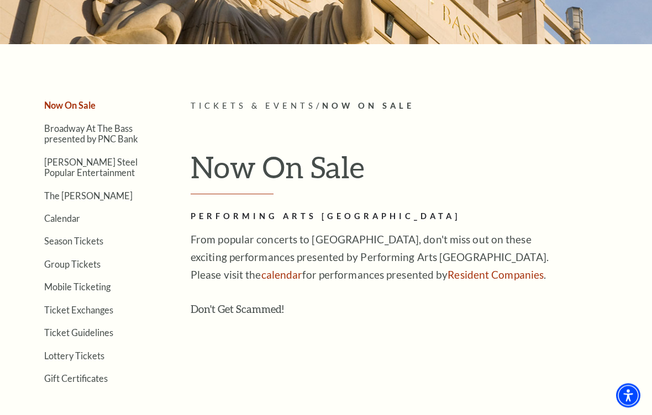
click at [61, 220] on link "Calendar" at bounding box center [62, 219] width 36 height 10
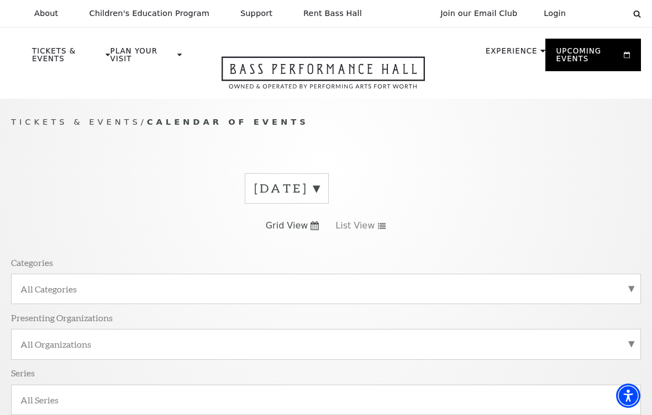
click at [628, 346] on label "All Organizations" at bounding box center [325, 345] width 611 height 12
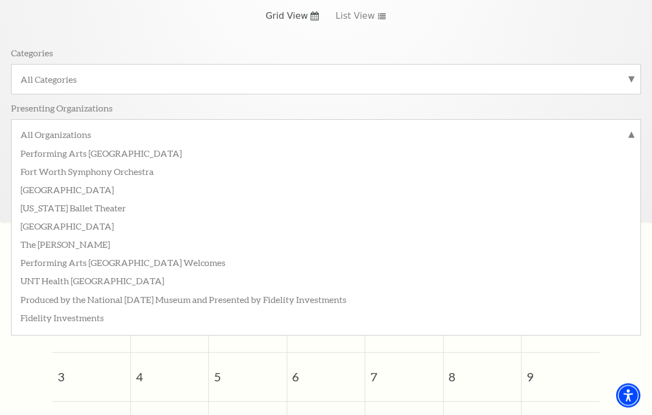
scroll to position [210, 0]
click at [122, 151] on label "Performing Arts [GEOGRAPHIC_DATA]" at bounding box center [325, 152] width 611 height 18
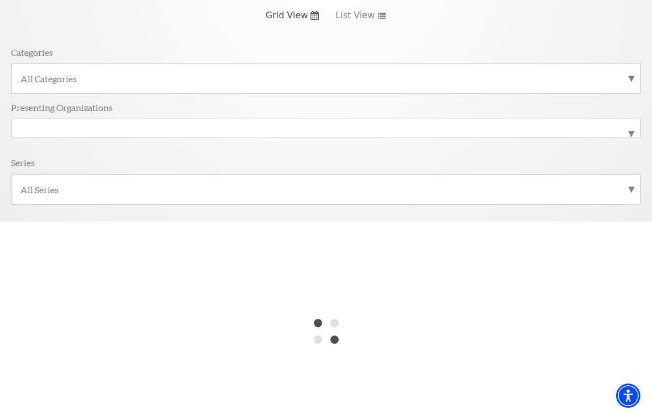
click at [627, 193] on label "All Series" at bounding box center [325, 190] width 611 height 12
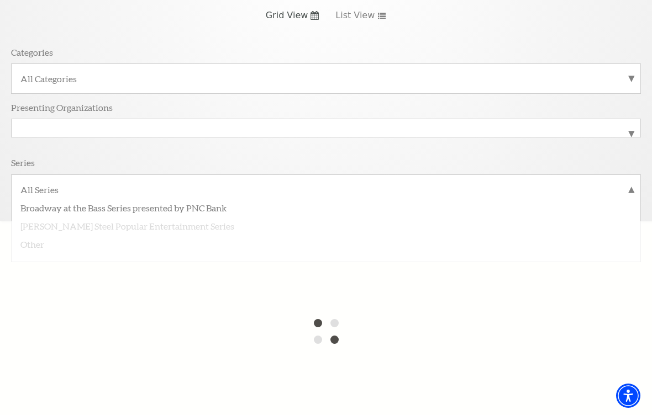
click at [155, 204] on label "Broadway at the Bass Series presented by PNC Bank" at bounding box center [325, 207] width 611 height 18
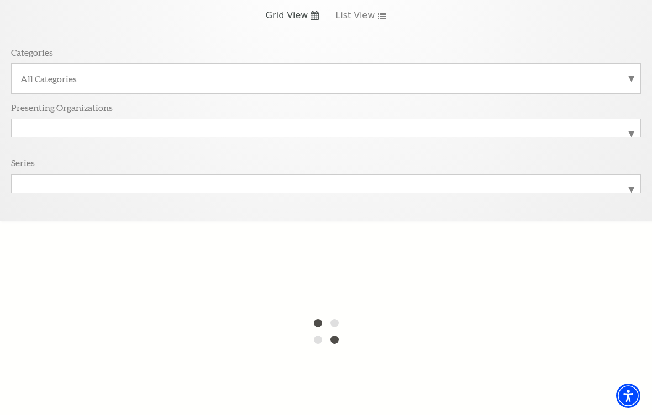
click at [626, 81] on label "All Categories" at bounding box center [325, 79] width 611 height 12
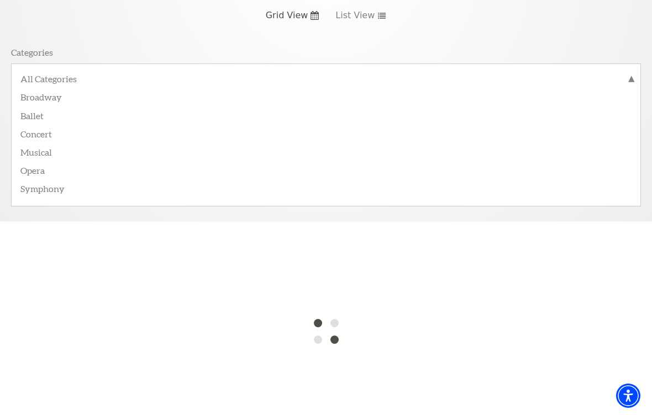
click at [56, 96] on label "Broadway" at bounding box center [325, 96] width 611 height 18
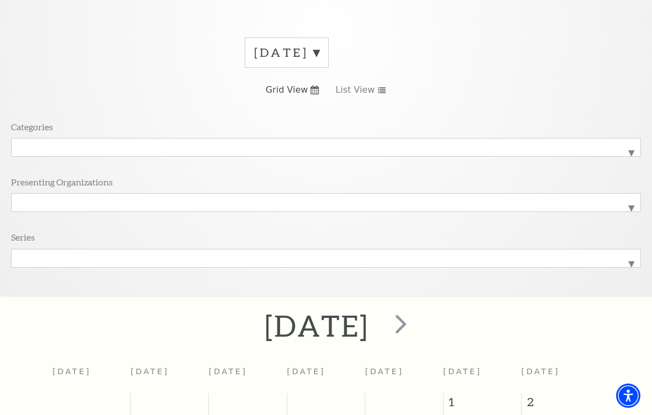
scroll to position [130, 0]
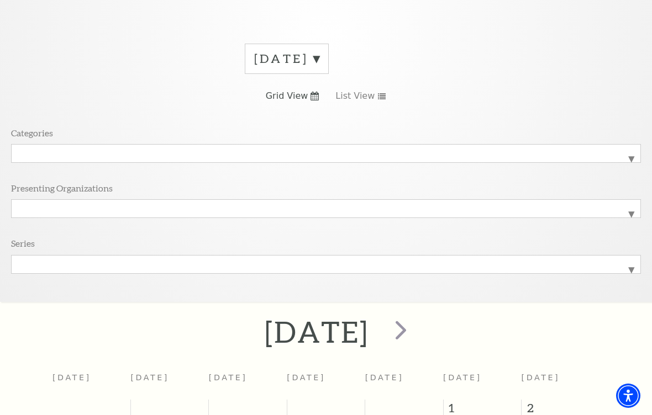
click at [417, 333] on span "next" at bounding box center [400, 329] width 31 height 31
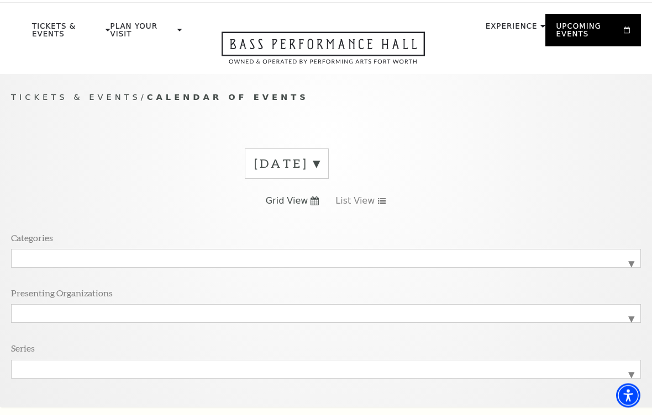
scroll to position [0, 0]
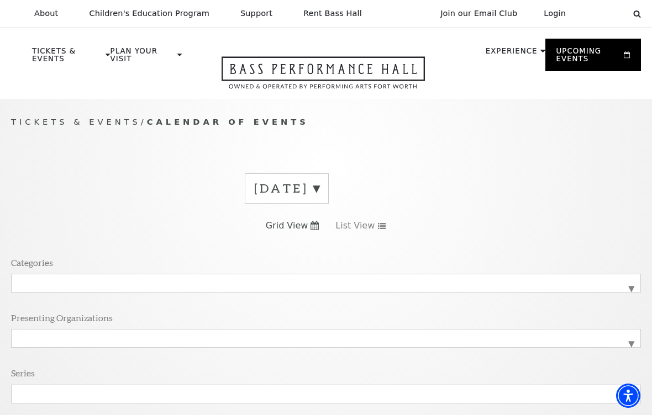
click at [319, 189] on label "September 2025" at bounding box center [286, 188] width 65 height 17
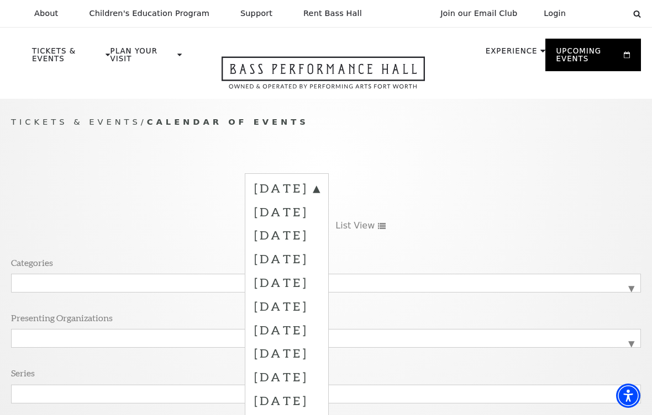
click at [319, 332] on label "February 2026" at bounding box center [286, 330] width 65 height 24
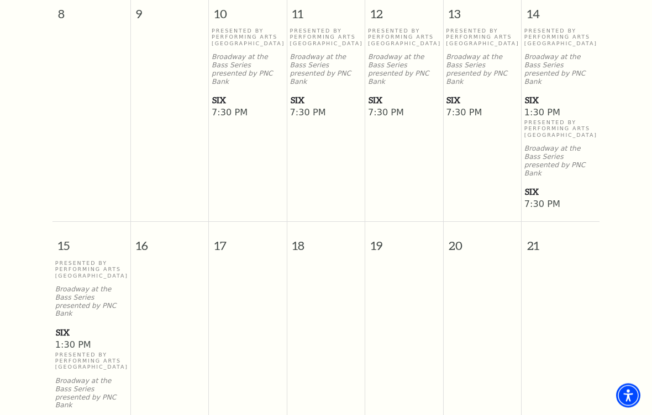
scroll to position [573, 0]
click at [237, 107] on span "7:30 PM" at bounding box center [248, 113] width 72 height 12
click at [239, 107] on span "7:30 PM" at bounding box center [248, 113] width 72 height 12
click at [236, 93] on span "SIX" at bounding box center [247, 100] width 71 height 14
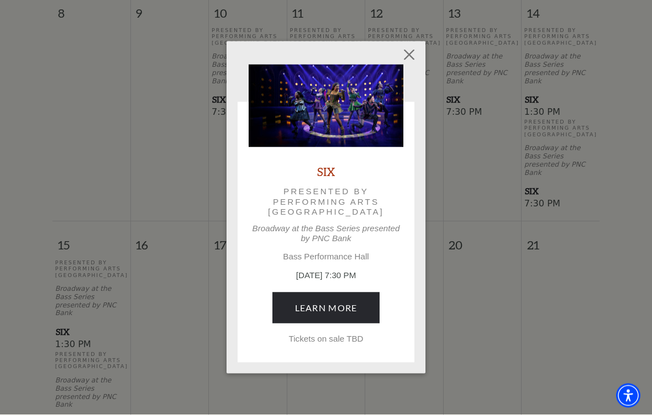
scroll to position [574, 0]
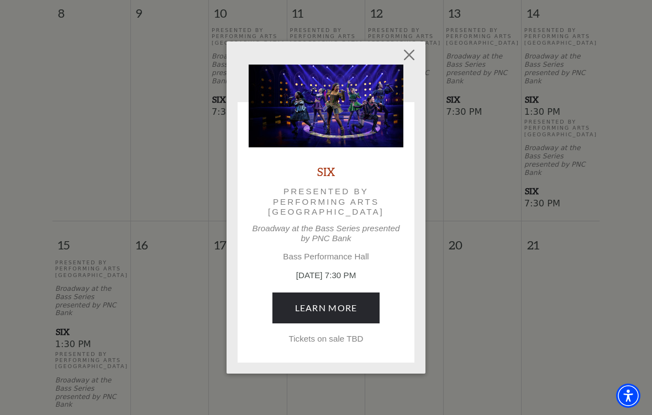
click at [251, 50] on div "SIX Presented by Performing Arts Fort Worth Broadway at the Bass Series present…" at bounding box center [325, 207] width 199 height 333
click at [384, 358] on div "Empty heading SIX Presented by Performing Arts Fort Worth Broadway at the Bass …" at bounding box center [325, 207] width 199 height 333
click at [407, 59] on button "Close" at bounding box center [409, 54] width 21 height 21
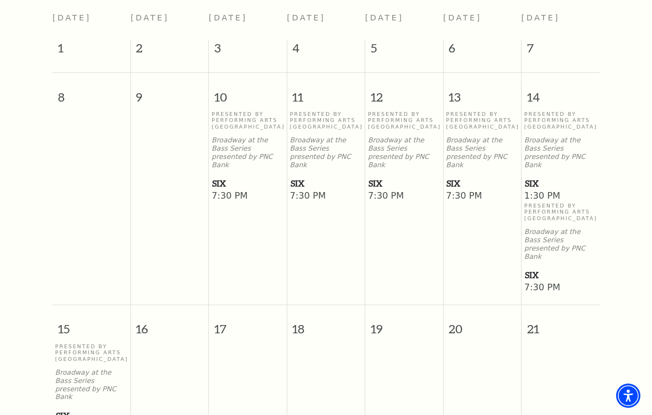
scroll to position [486, 0]
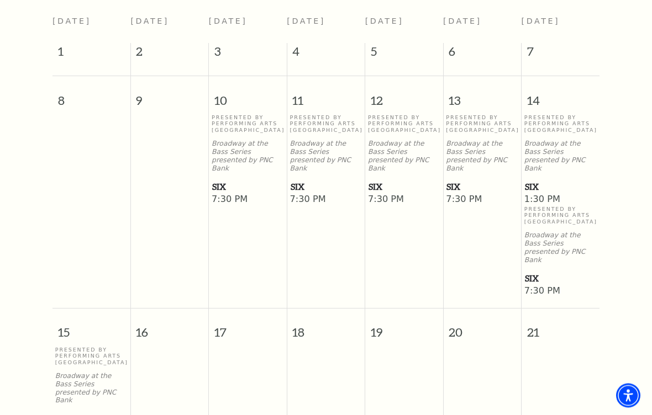
click at [325, 147] on p "Broadway at the Bass Series presented by PNC Bank" at bounding box center [326, 156] width 72 height 33
click at [320, 181] on span "SIX" at bounding box center [326, 187] width 71 height 14
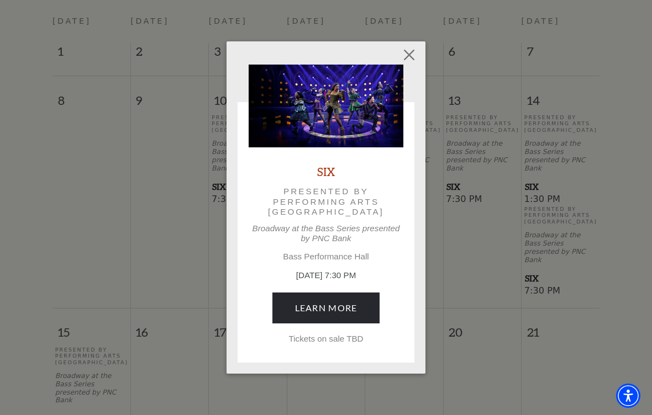
click at [350, 304] on link "Learn More" at bounding box center [326, 308] width 108 height 31
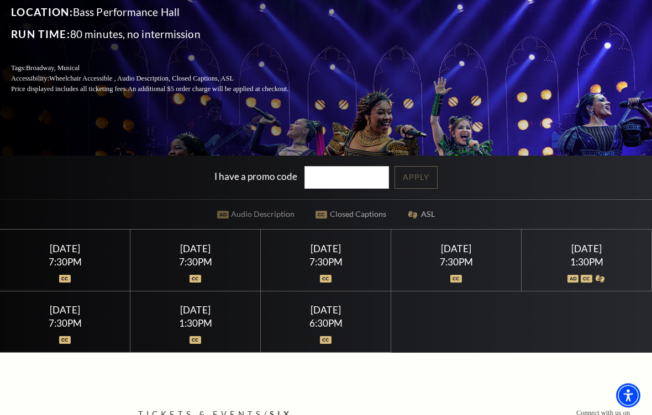
scroll to position [165, 0]
click at [69, 268] on div at bounding box center [65, 272] width 104 height 11
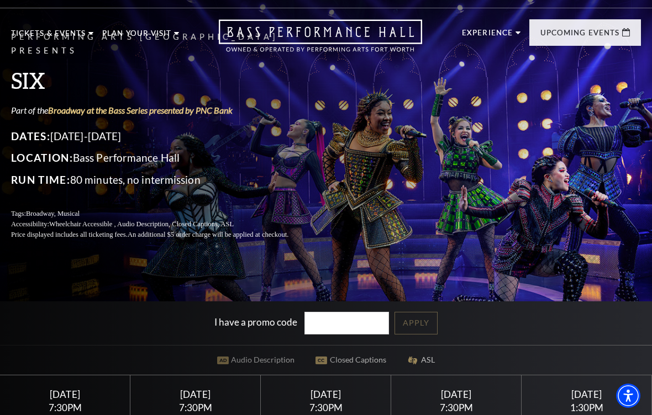
scroll to position [0, 0]
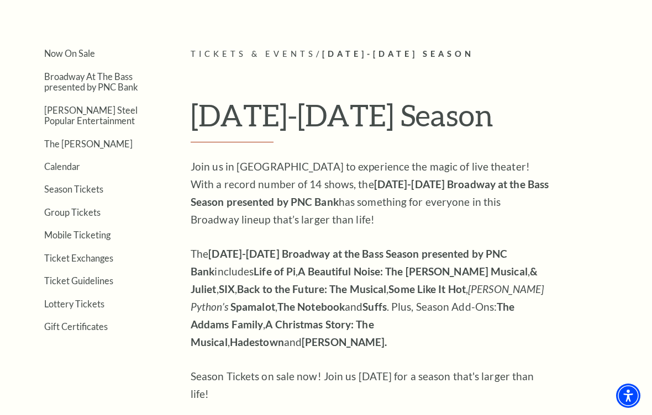
scroll to position [218, 0]
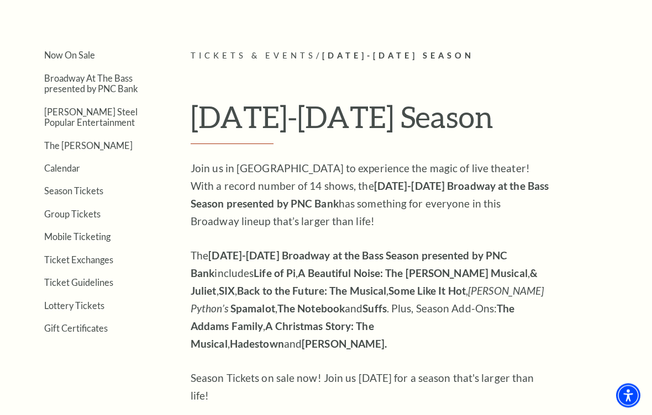
click at [73, 60] on link "Now On Sale" at bounding box center [69, 55] width 51 height 10
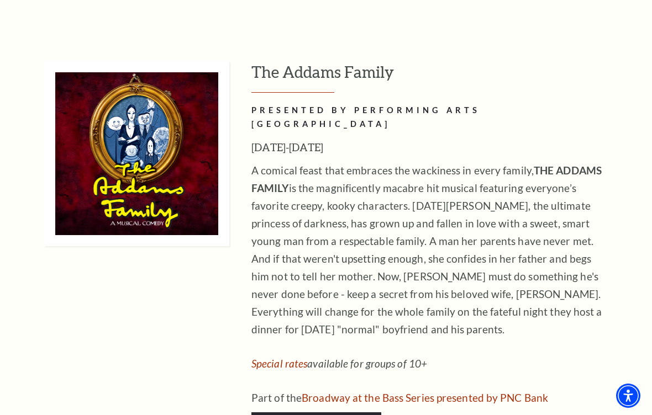
scroll to position [2462, 0]
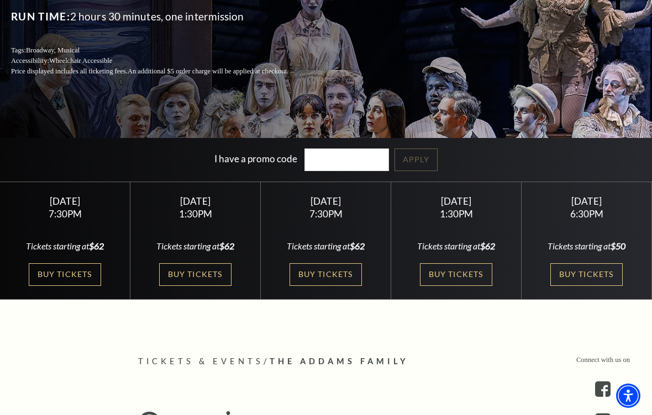
scroll to position [166, 0]
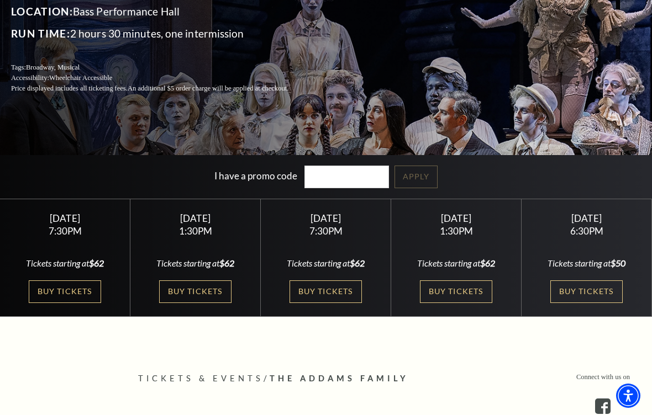
click at [64, 285] on link "Buy Tickets" at bounding box center [65, 292] width 72 height 23
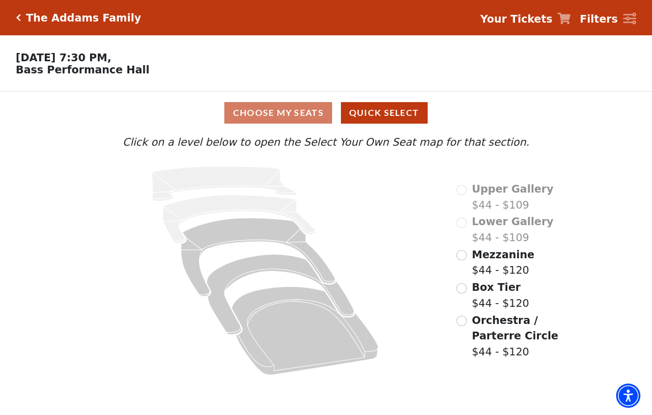
click at [460, 259] on input "Mezzanine$44 - $120\a" at bounding box center [461, 255] width 10 height 10
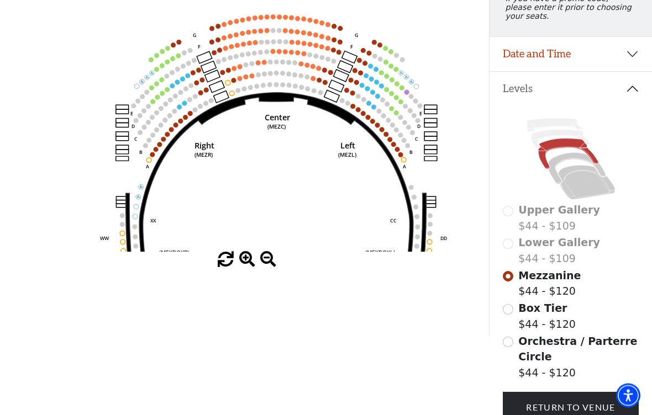
scroll to position [171, 0]
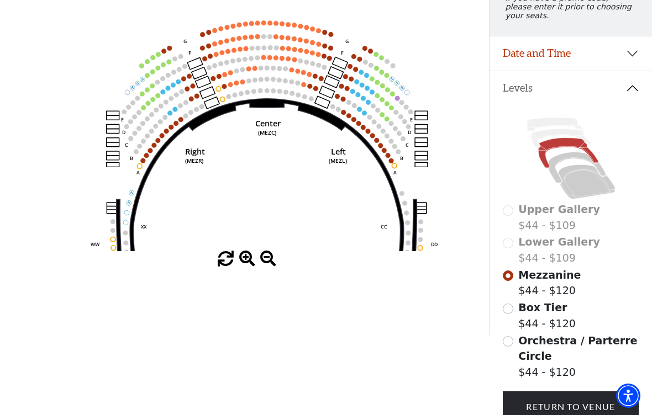
click at [241, 85] on circle at bounding box center [242, 82] width 5 height 5
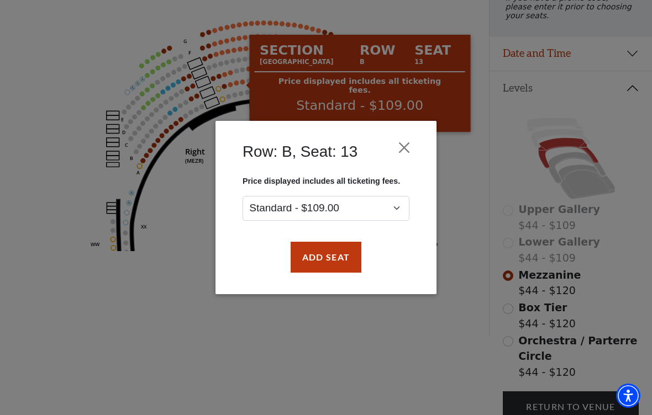
click at [408, 145] on button "Close" at bounding box center [404, 148] width 21 height 21
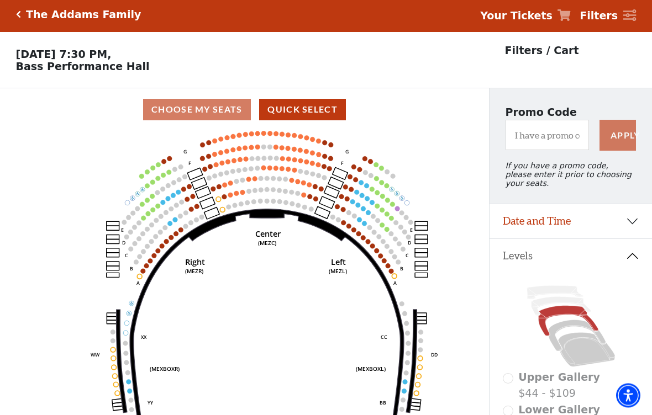
scroll to position [0, 0]
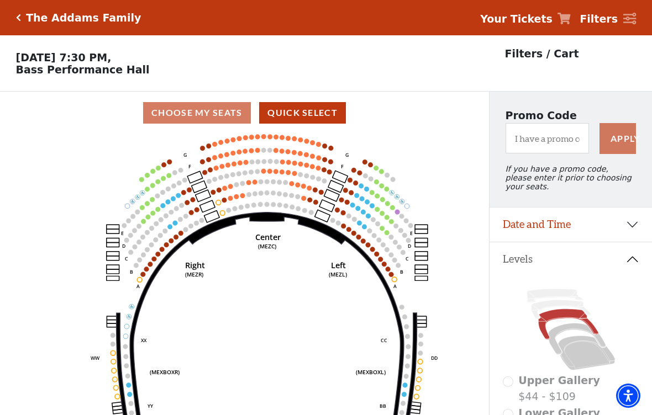
click at [19, 14] on icon "Click here to go back to filters" at bounding box center [18, 18] width 5 height 8
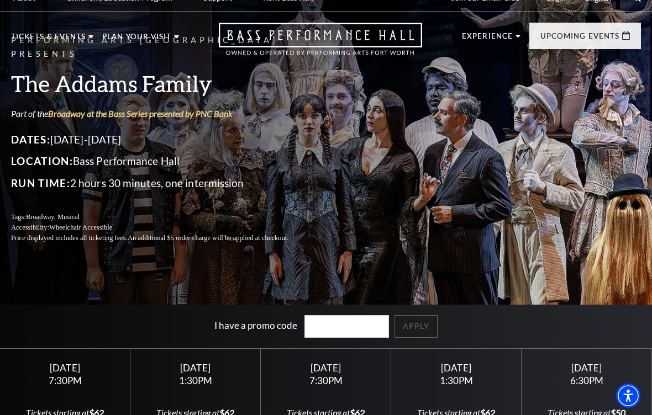
scroll to position [15, 0]
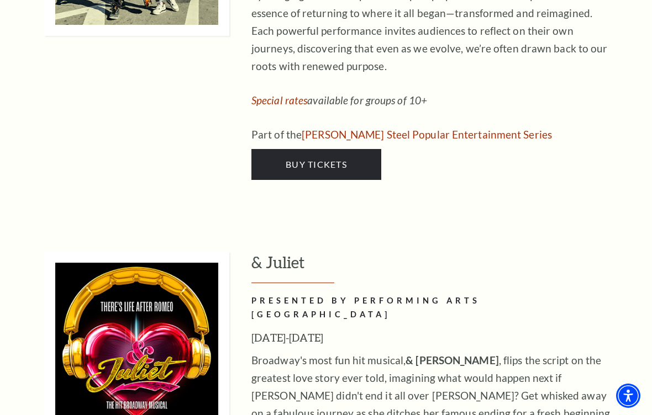
scroll to position [3576, 0]
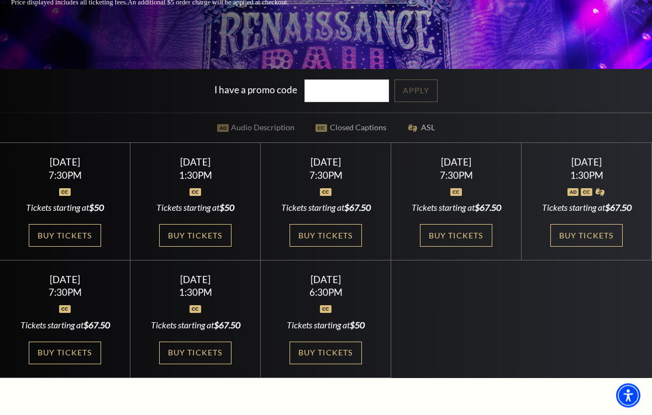
scroll to position [252, 0]
click at [467, 238] on link "Buy Tickets" at bounding box center [456, 235] width 72 height 23
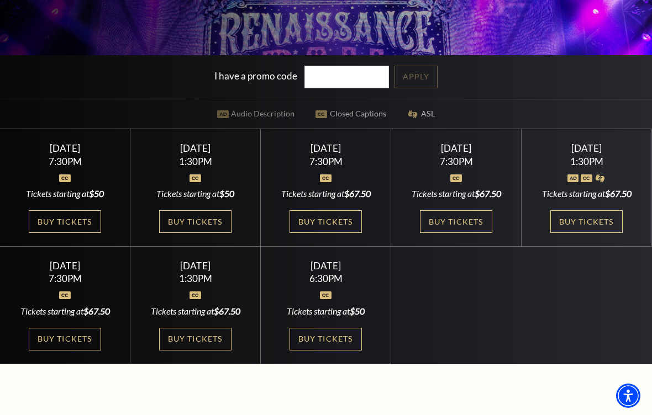
click at [193, 346] on link "Buy Tickets" at bounding box center [195, 339] width 72 height 23
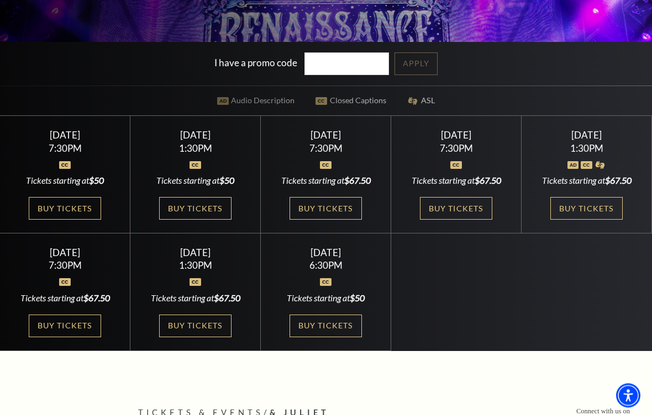
scroll to position [265, 0]
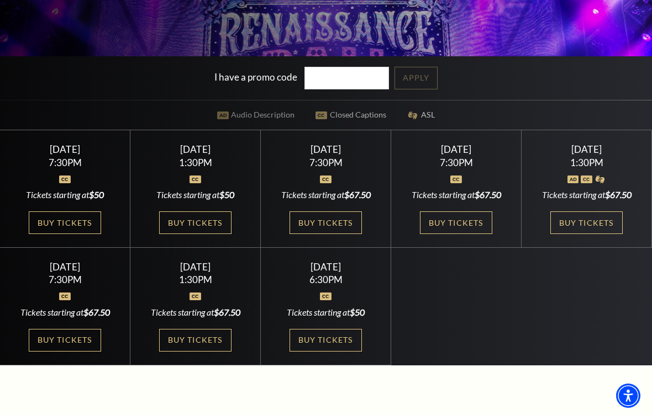
click at [347, 224] on link "Buy Tickets" at bounding box center [325, 223] width 72 height 23
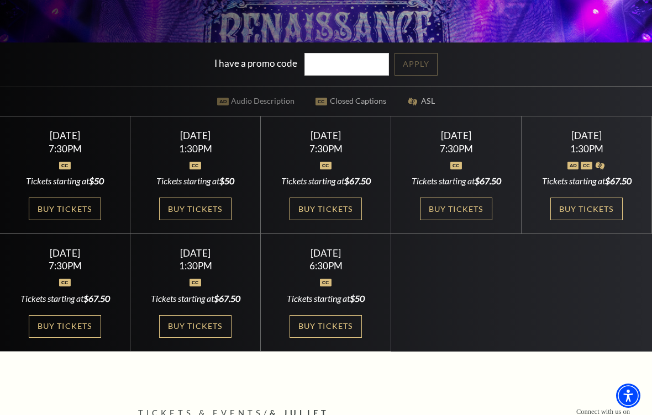
click at [201, 210] on link "Buy Tickets" at bounding box center [195, 209] width 72 height 23
click at [61, 220] on link "Buy Tickets" at bounding box center [65, 209] width 72 height 23
click at [596, 215] on link "Buy Tickets" at bounding box center [586, 209] width 72 height 23
click at [58, 338] on link "Buy Tickets" at bounding box center [65, 326] width 72 height 23
click at [328, 326] on link "Buy Tickets" at bounding box center [325, 326] width 72 height 23
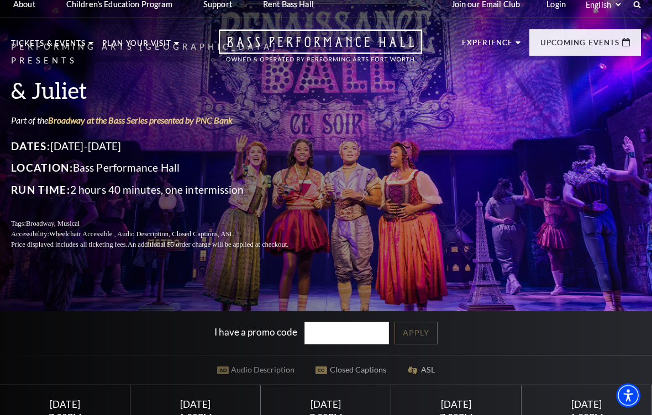
scroll to position [10, 0]
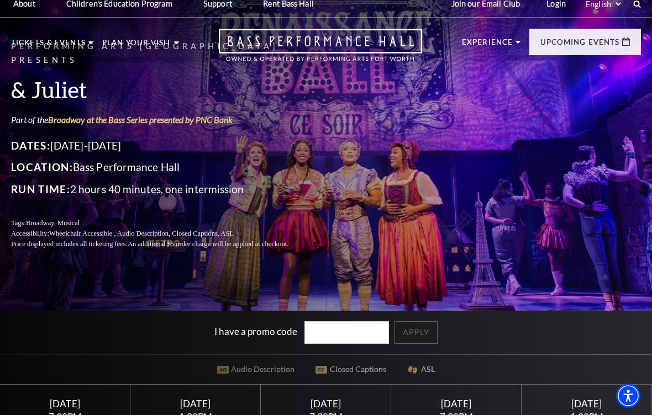
click at [519, 46] on li "Experience Tours Volunteers Careers Stay Connected Email Updates Contact Us Pre…" at bounding box center [491, 54] width 59 height 30
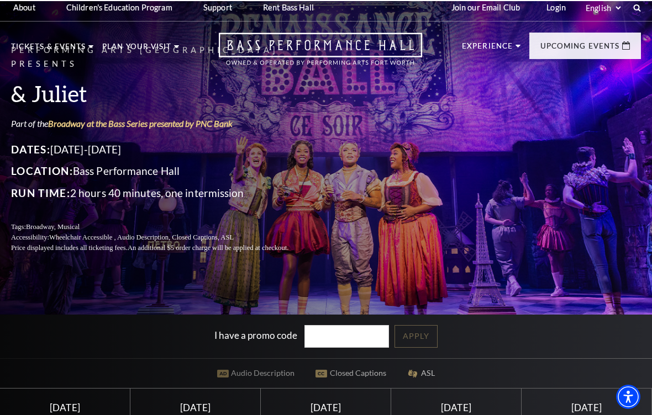
click at [507, 55] on p "Experience" at bounding box center [487, 47] width 51 height 13
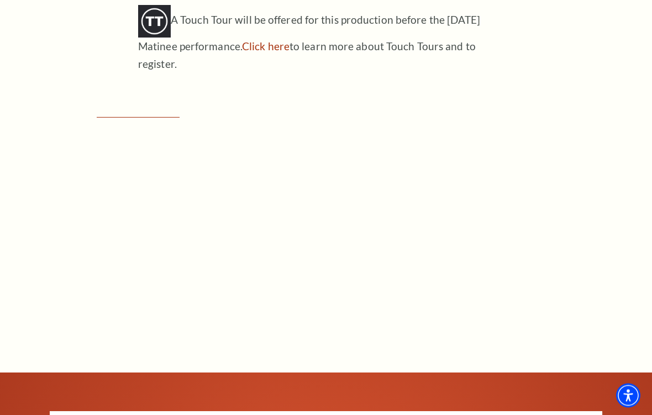
scroll to position [1246, 0]
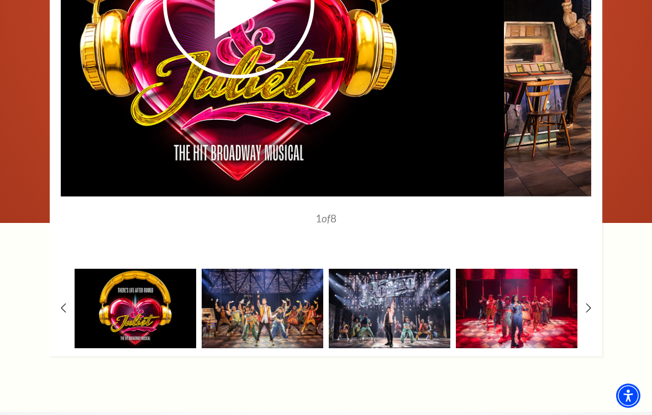
click at [281, 287] on img at bounding box center [263, 309] width 122 height 80
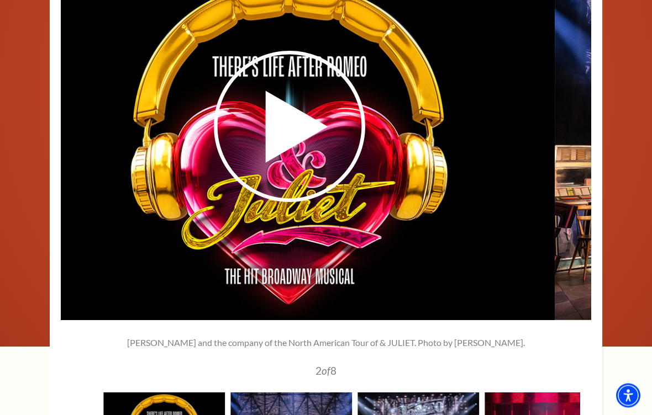
scroll to position [1696, 0]
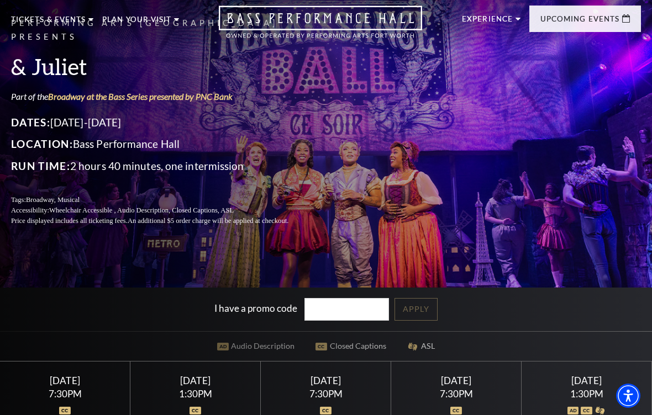
scroll to position [0, 0]
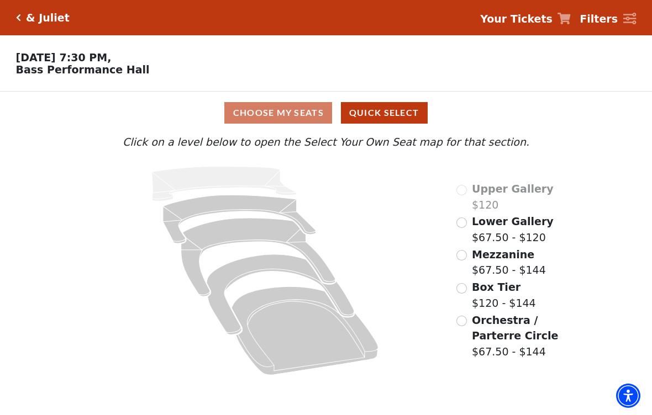
click at [461, 259] on input "Mezzanine$67.50 - $144\a" at bounding box center [461, 255] width 10 height 10
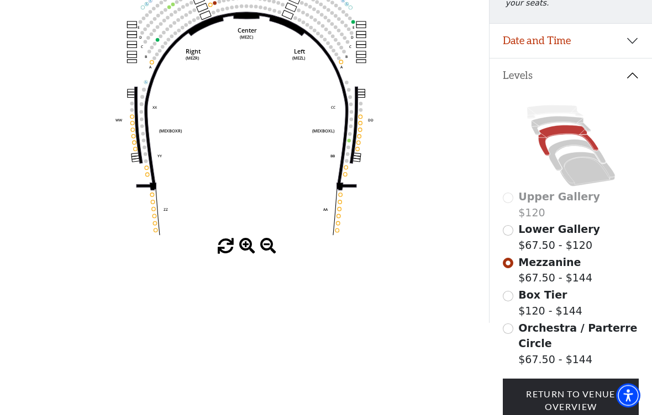
scroll to position [184, 0]
click at [504, 301] on input "Box Tier$120 - $144\a" at bounding box center [508, 296] width 10 height 10
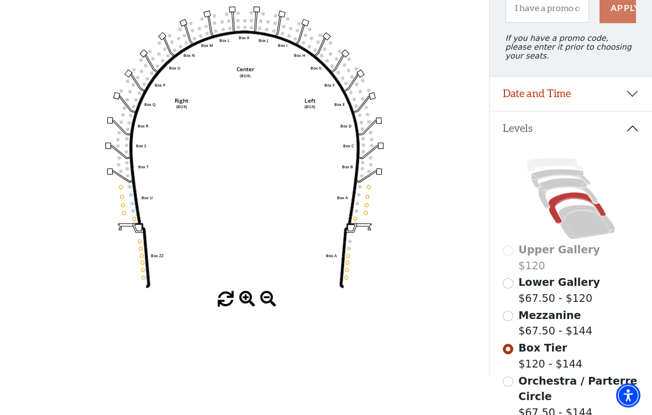
scroll to position [131, 0]
click at [366, 214] on circle at bounding box center [365, 211] width 3 height 3
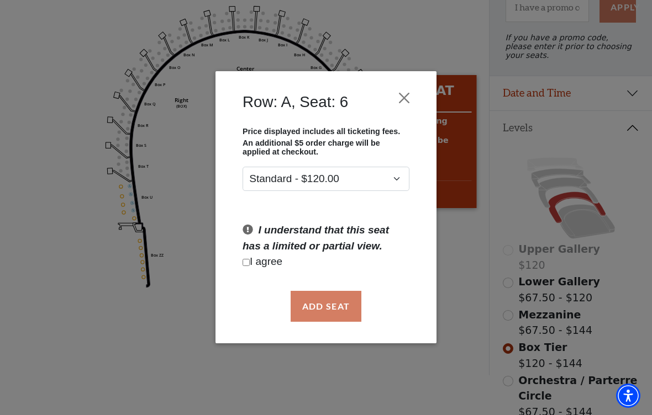
click at [394, 104] on button "Close" at bounding box center [404, 98] width 21 height 21
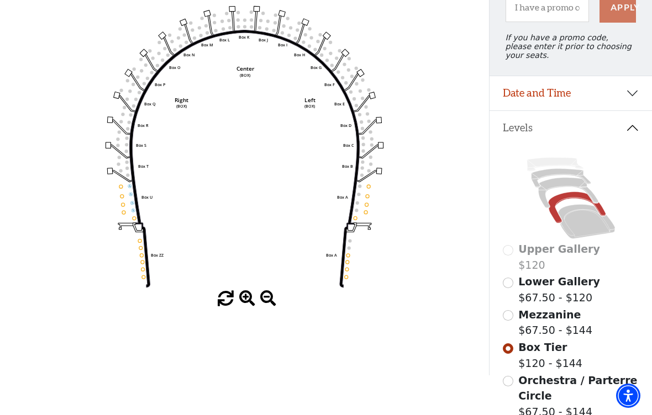
click at [505, 383] on input "Orchestra / Parterre Circle$67.50 - $144\a" at bounding box center [508, 381] width 10 height 10
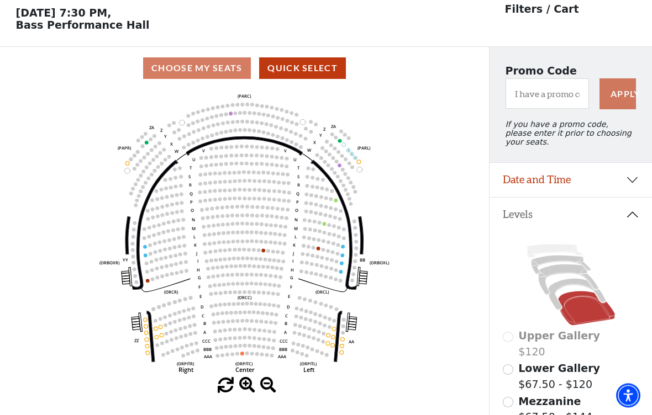
scroll to position [51, 0]
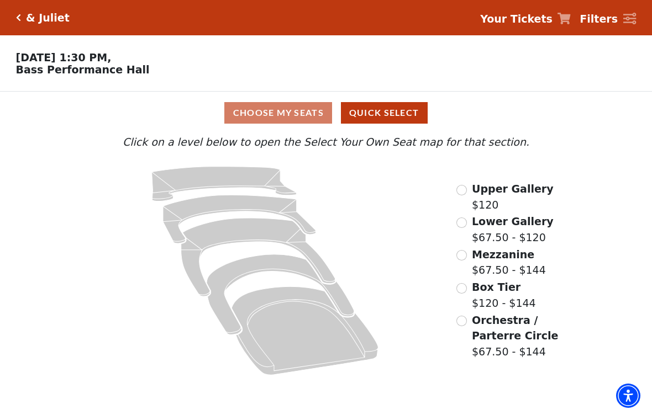
click at [462, 257] on input "Mezzanine$67.50 - $144\a" at bounding box center [461, 255] width 10 height 10
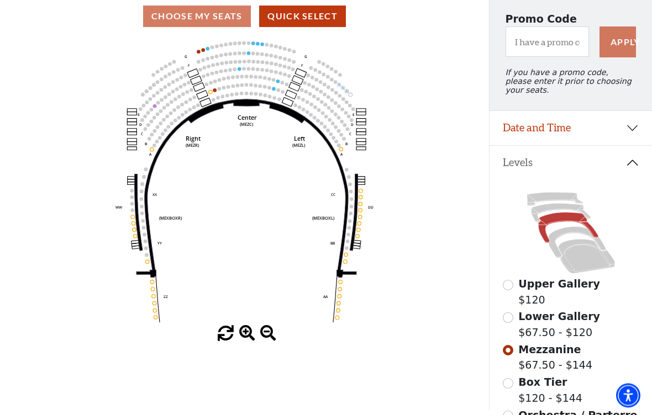
scroll to position [104, 0]
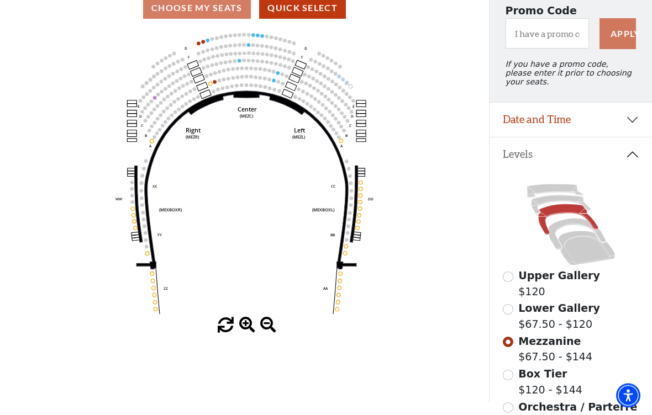
click at [507, 381] on input "Box Tier$120 - $144\a" at bounding box center [508, 376] width 10 height 10
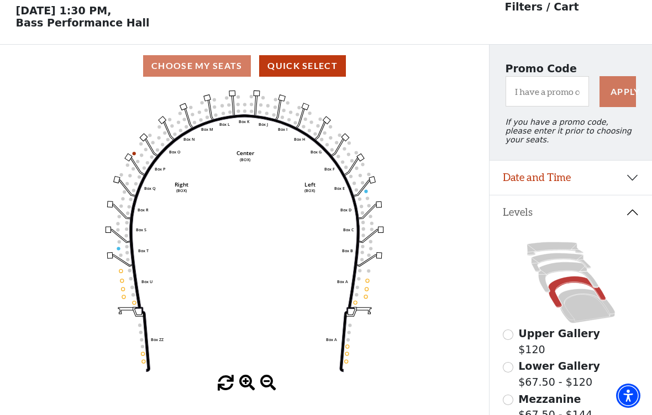
scroll to position [51, 0]
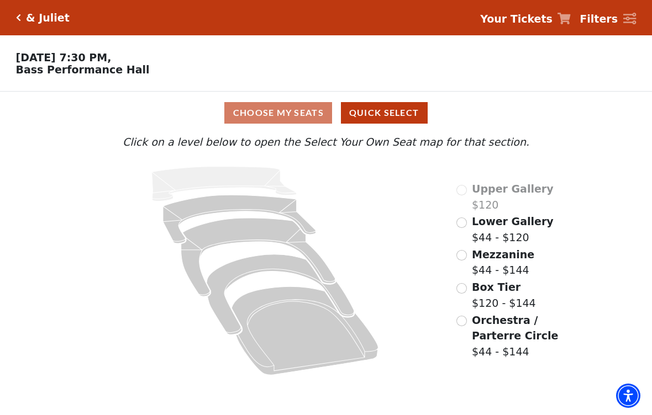
click at [462, 260] on input "Mezzanine$44 - $144\a" at bounding box center [461, 255] width 10 height 10
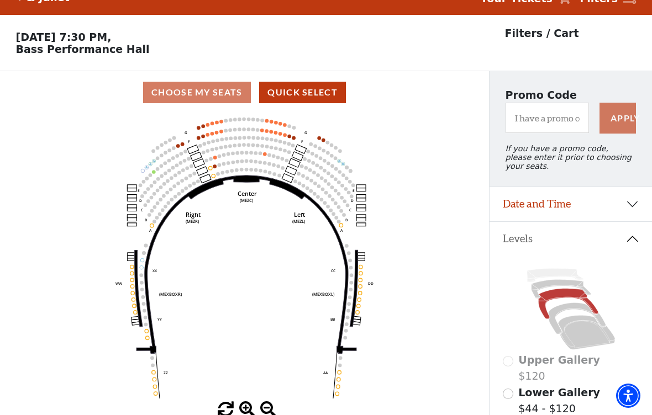
scroll to position [51, 0]
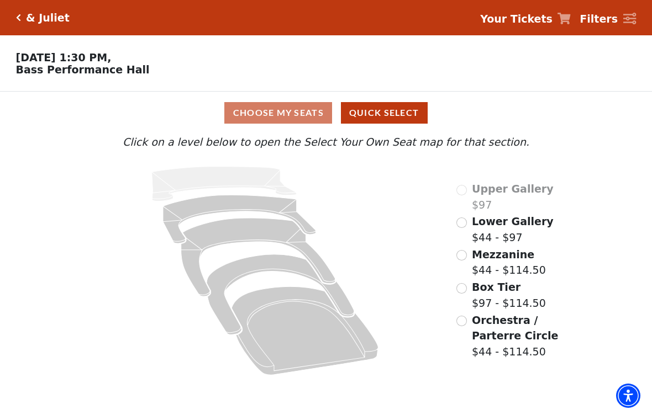
click at [463, 261] on input "Mezzanine$44 - $114.50\a" at bounding box center [461, 255] width 10 height 10
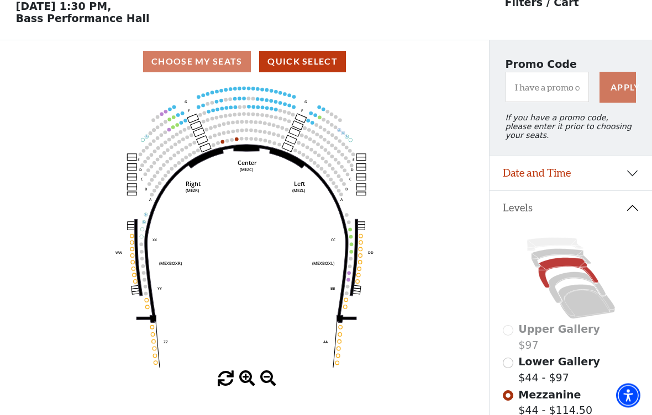
scroll to position [51, 0]
click at [263, 109] on circle at bounding box center [262, 107] width 3 height 3
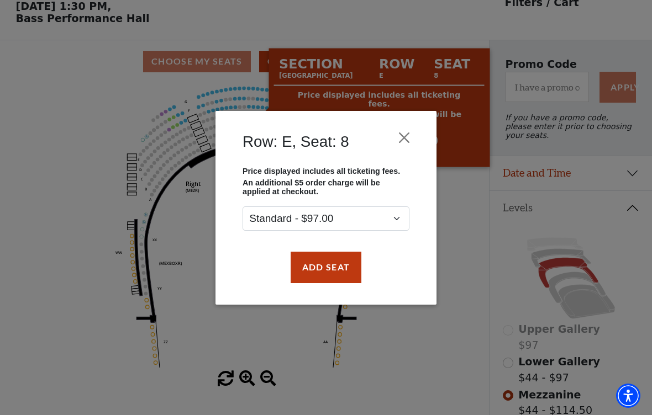
click at [403, 140] on button "Close" at bounding box center [404, 137] width 21 height 21
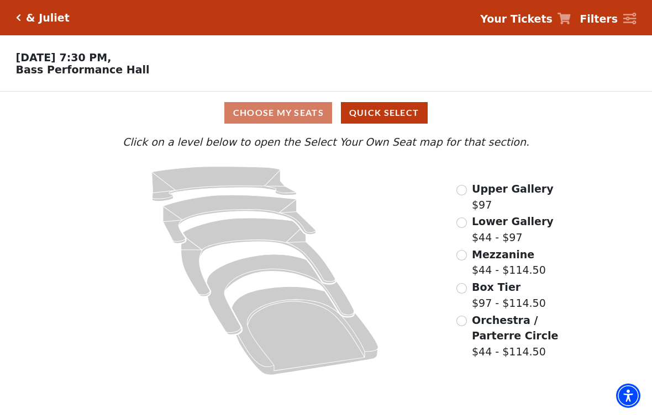
click at [460, 261] on input "Mezzanine$44 - $114.50\a" at bounding box center [461, 255] width 10 height 10
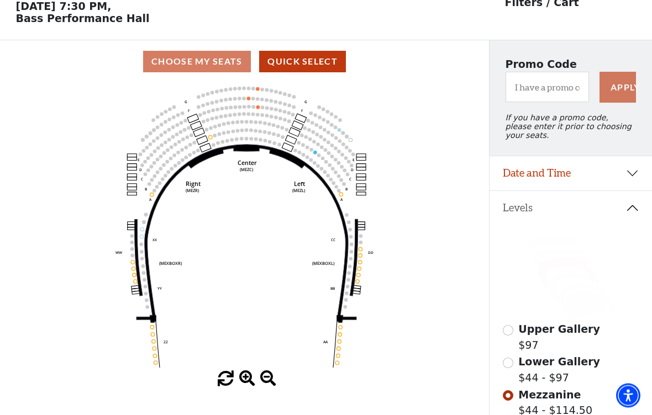
scroll to position [51, 0]
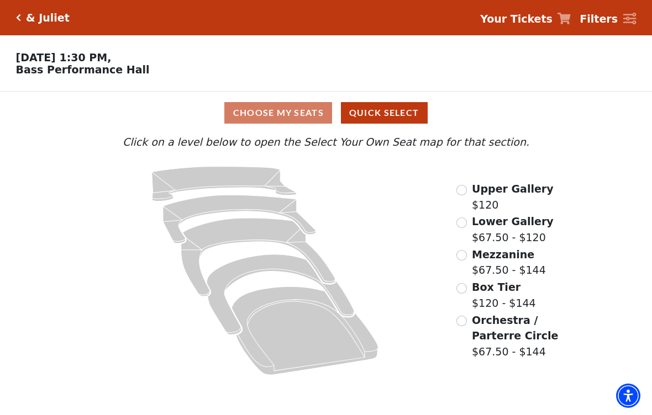
click at [462, 260] on input "Mezzanine$67.50 - $144\a" at bounding box center [461, 255] width 10 height 10
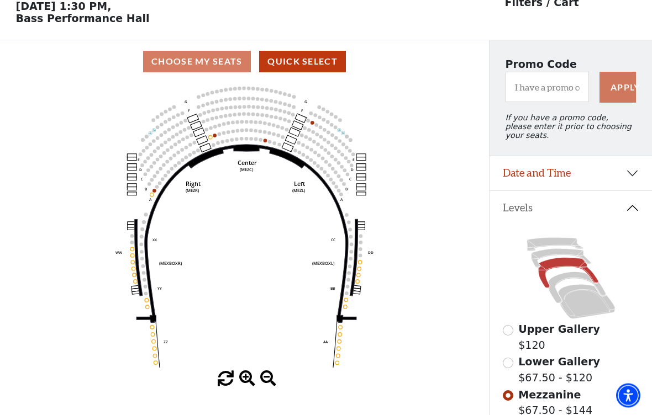
scroll to position [51, 0]
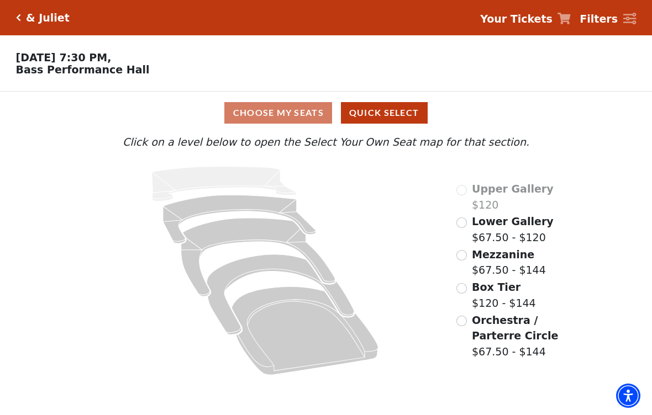
click at [461, 258] on input "Mezzanine$67.50 - $144\a" at bounding box center [461, 255] width 10 height 10
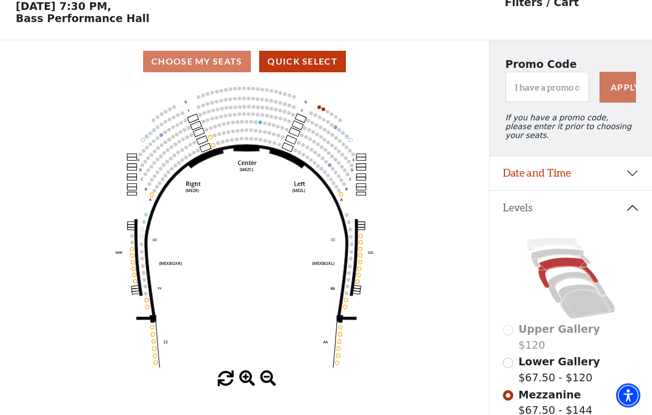
scroll to position [51, 0]
click at [323, 110] on circle at bounding box center [323, 108] width 3 height 3
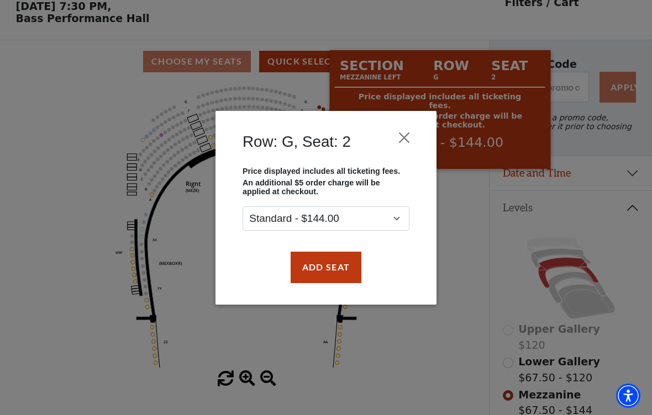
click at [402, 144] on button "Close" at bounding box center [404, 137] width 21 height 21
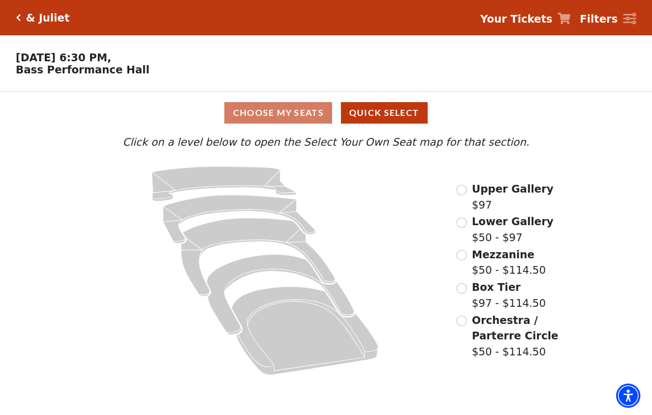
click at [461, 259] on input "Mezzanine$50 - $114.50\a" at bounding box center [461, 255] width 10 height 10
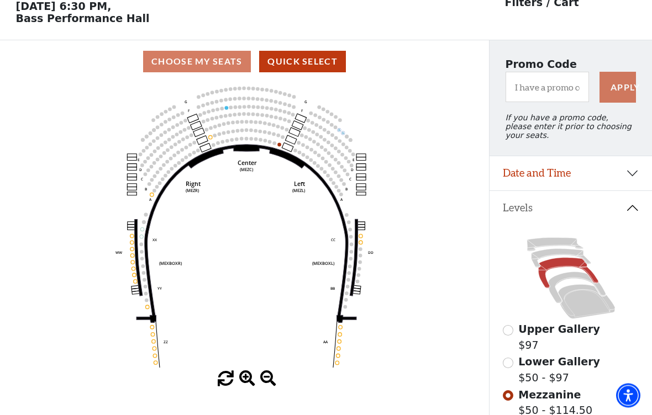
scroll to position [51, 0]
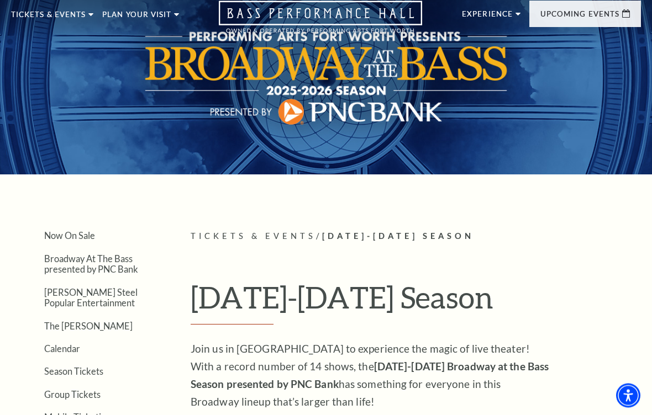
scroll to position [38, 0]
click at [67, 240] on link "Now On Sale" at bounding box center [69, 235] width 51 height 10
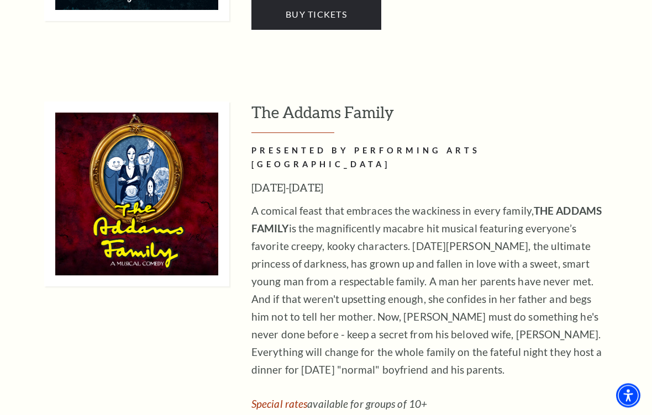
scroll to position [2420, 0]
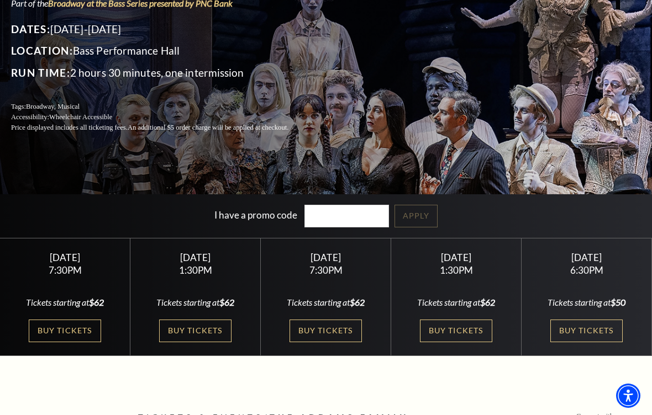
scroll to position [123, 0]
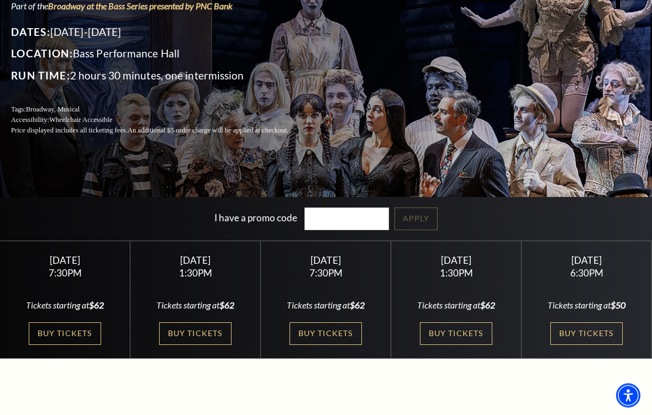
click at [71, 341] on link "Buy Tickets" at bounding box center [65, 334] width 72 height 23
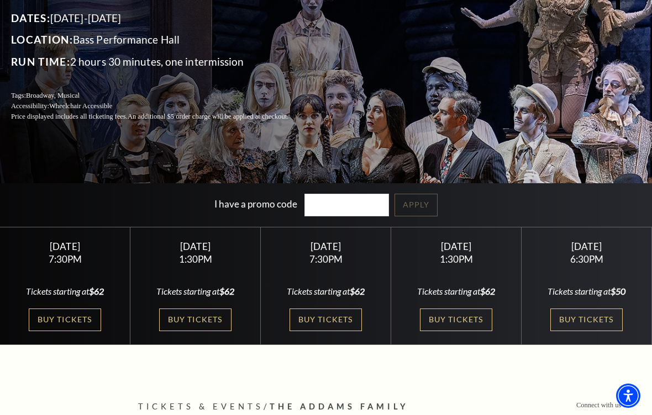
click at [463, 322] on link "Buy Tickets" at bounding box center [456, 320] width 72 height 23
click at [198, 325] on link "Buy Tickets" at bounding box center [195, 320] width 72 height 23
click at [313, 313] on link "Buy Tickets" at bounding box center [325, 320] width 72 height 23
click at [598, 321] on link "Buy Tickets" at bounding box center [586, 320] width 72 height 23
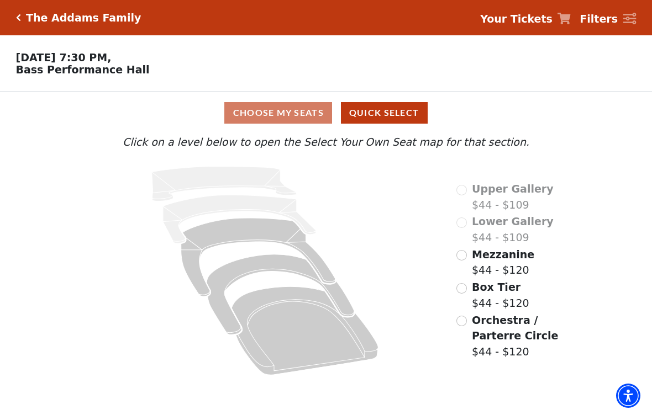
click at [457, 261] on input "Mezzanine$44 - $120\a" at bounding box center [461, 255] width 10 height 10
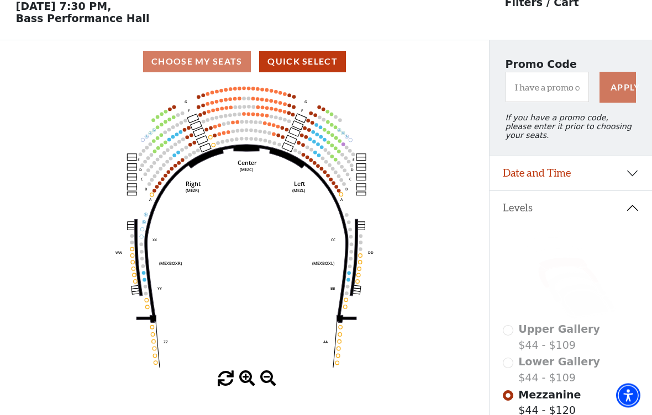
scroll to position [51, 0]
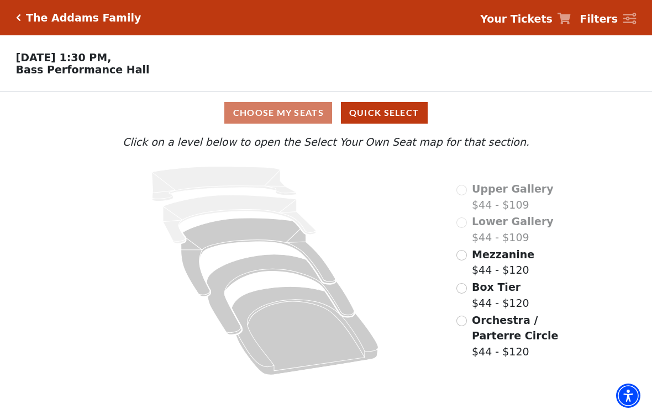
click at [457, 260] on input "Mezzanine$44 - $120\a" at bounding box center [461, 255] width 10 height 10
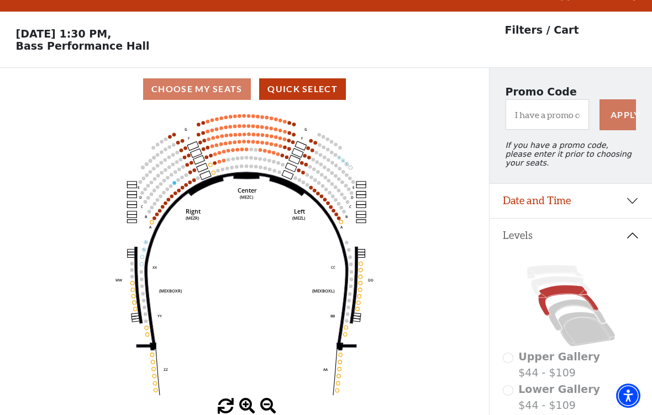
scroll to position [51, 0]
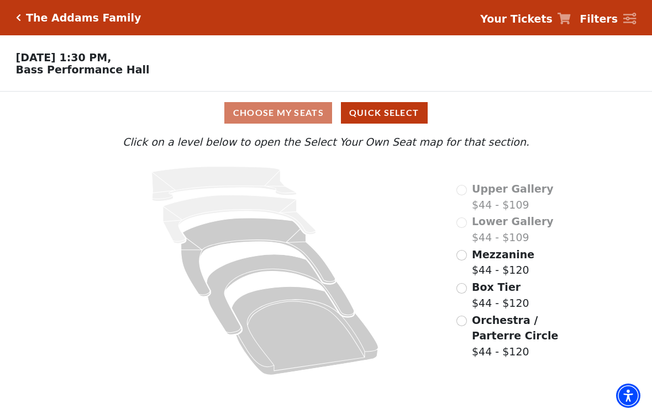
click at [465, 257] on input "Mezzanine$44 - $120\a" at bounding box center [461, 255] width 10 height 10
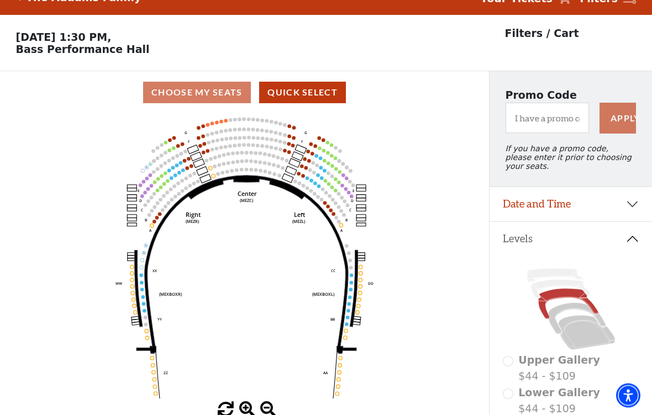
scroll to position [51, 0]
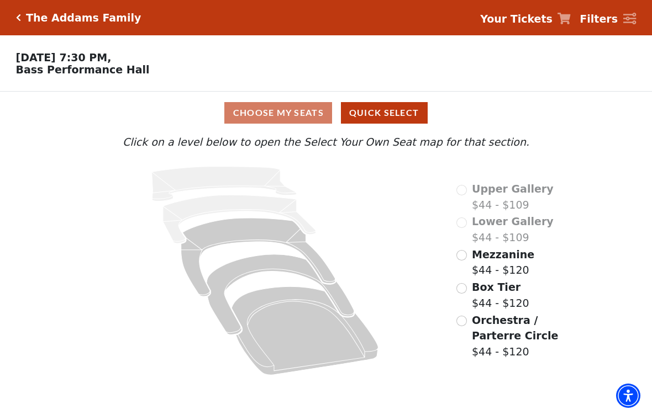
click at [459, 260] on input "Mezzanine$44 - $120\a" at bounding box center [461, 255] width 10 height 10
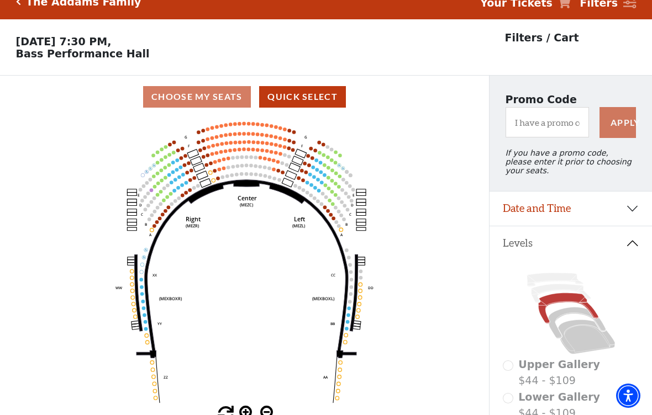
scroll to position [51, 0]
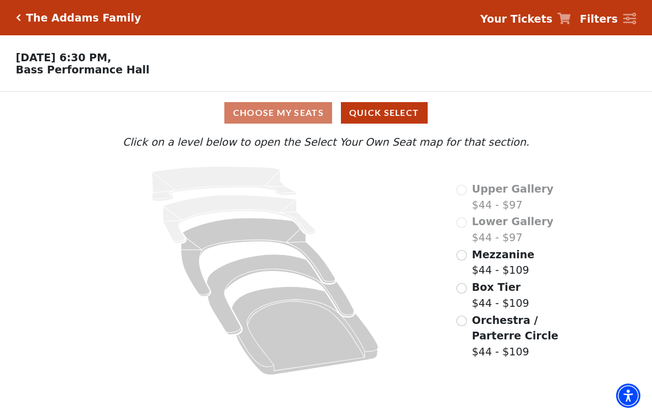
click at [464, 259] on input "Mezzanine$44 - $109\a" at bounding box center [461, 255] width 10 height 10
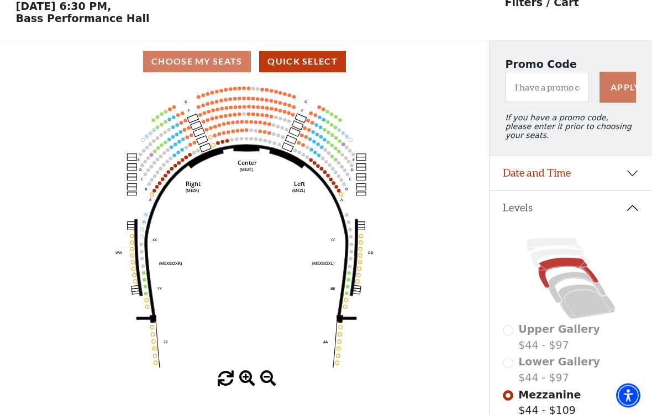
scroll to position [51, 0]
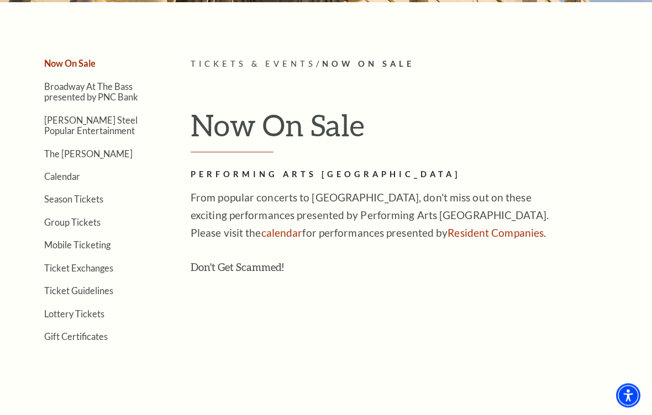
scroll to position [210, 0]
click at [93, 293] on link "Ticket Guidelines" at bounding box center [78, 291] width 69 height 10
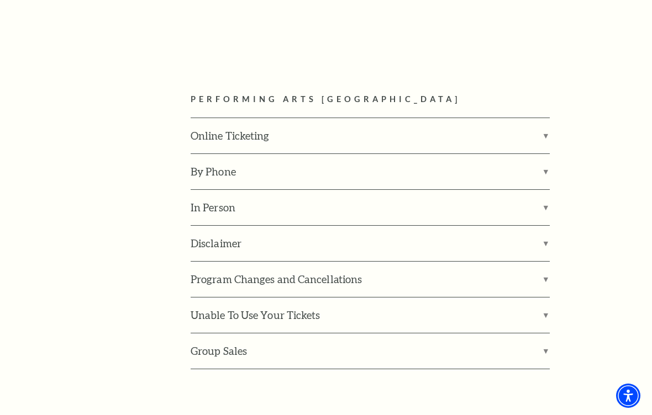
scroll to position [1463, 0]
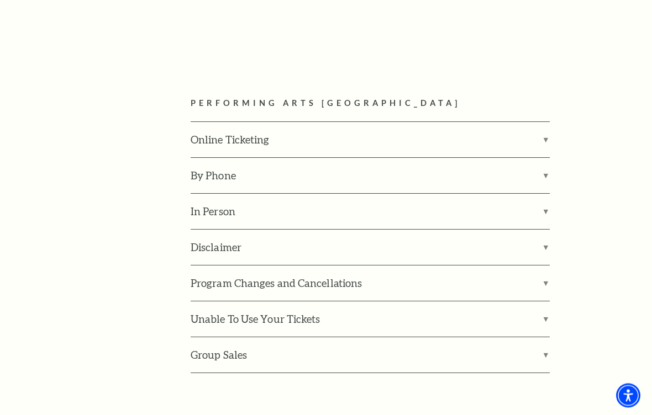
click at [542, 123] on label "Online Ticketing" at bounding box center [370, 140] width 359 height 35
click at [0, 0] on input "Online Ticketing" at bounding box center [0, 0] width 0 height 0
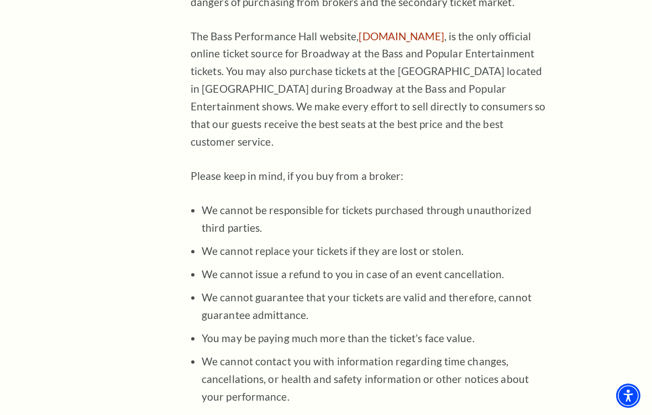
scroll to position [930, 0]
